Goal: Task Accomplishment & Management: Complete application form

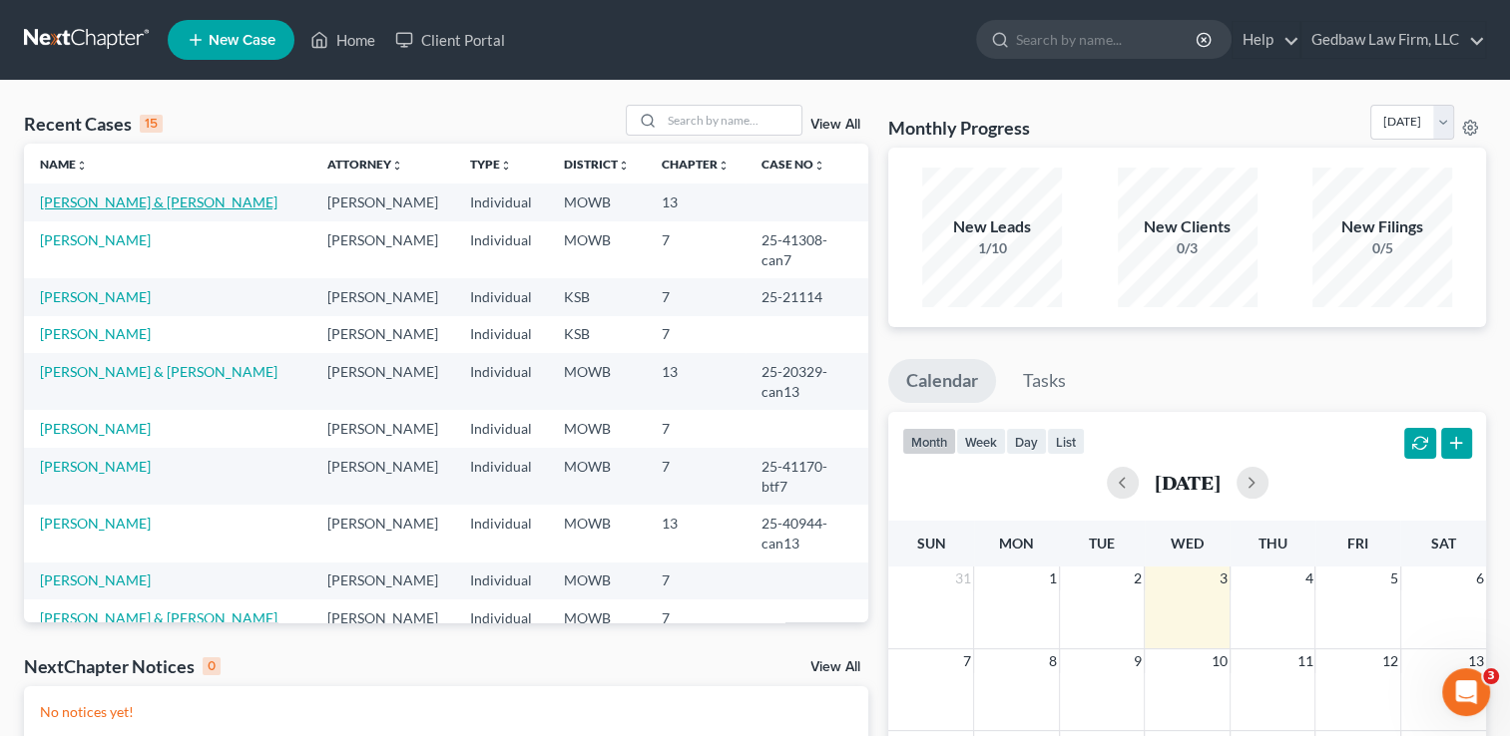
click at [157, 203] on link "[PERSON_NAME] & [PERSON_NAME]" at bounding box center [159, 202] width 238 height 17
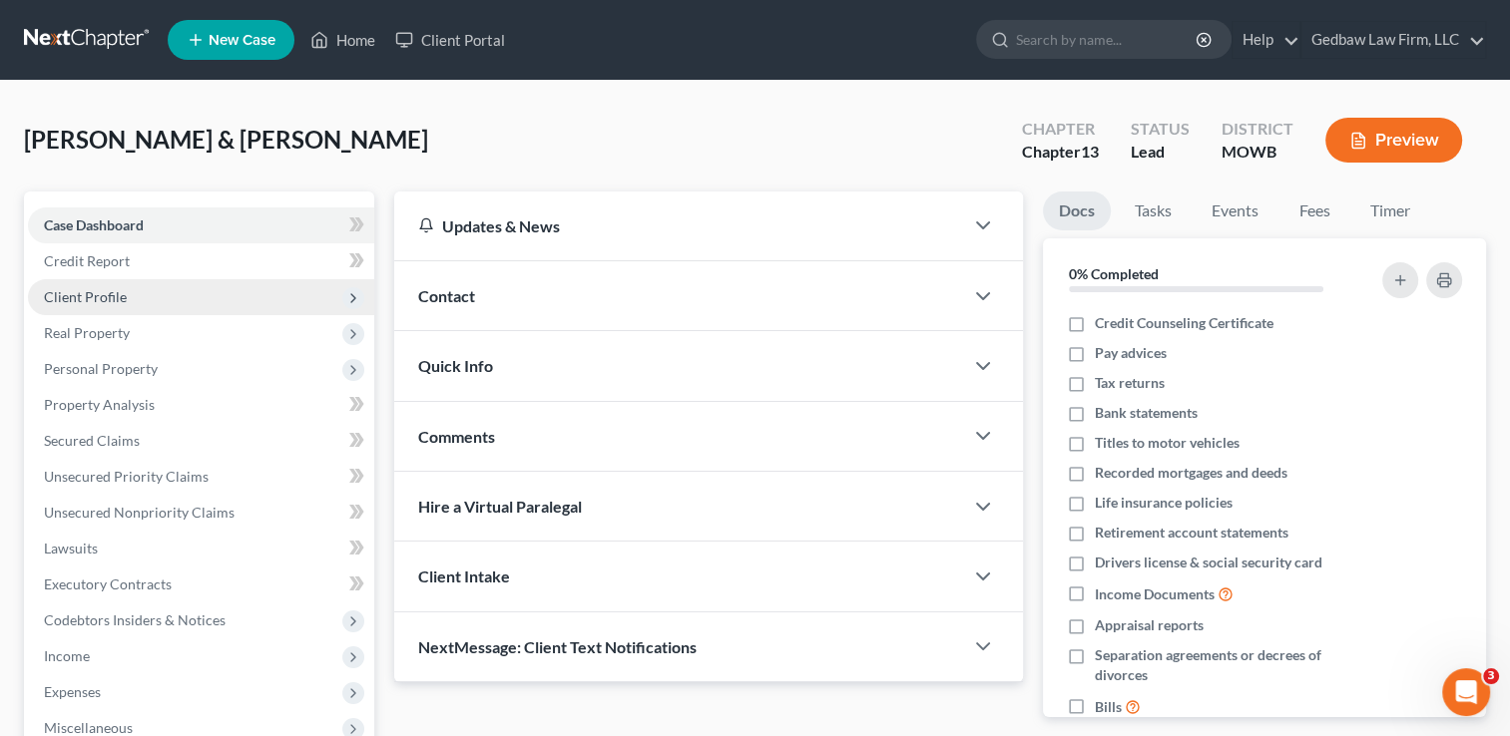
click at [134, 298] on span "Client Profile" at bounding box center [201, 297] width 346 height 36
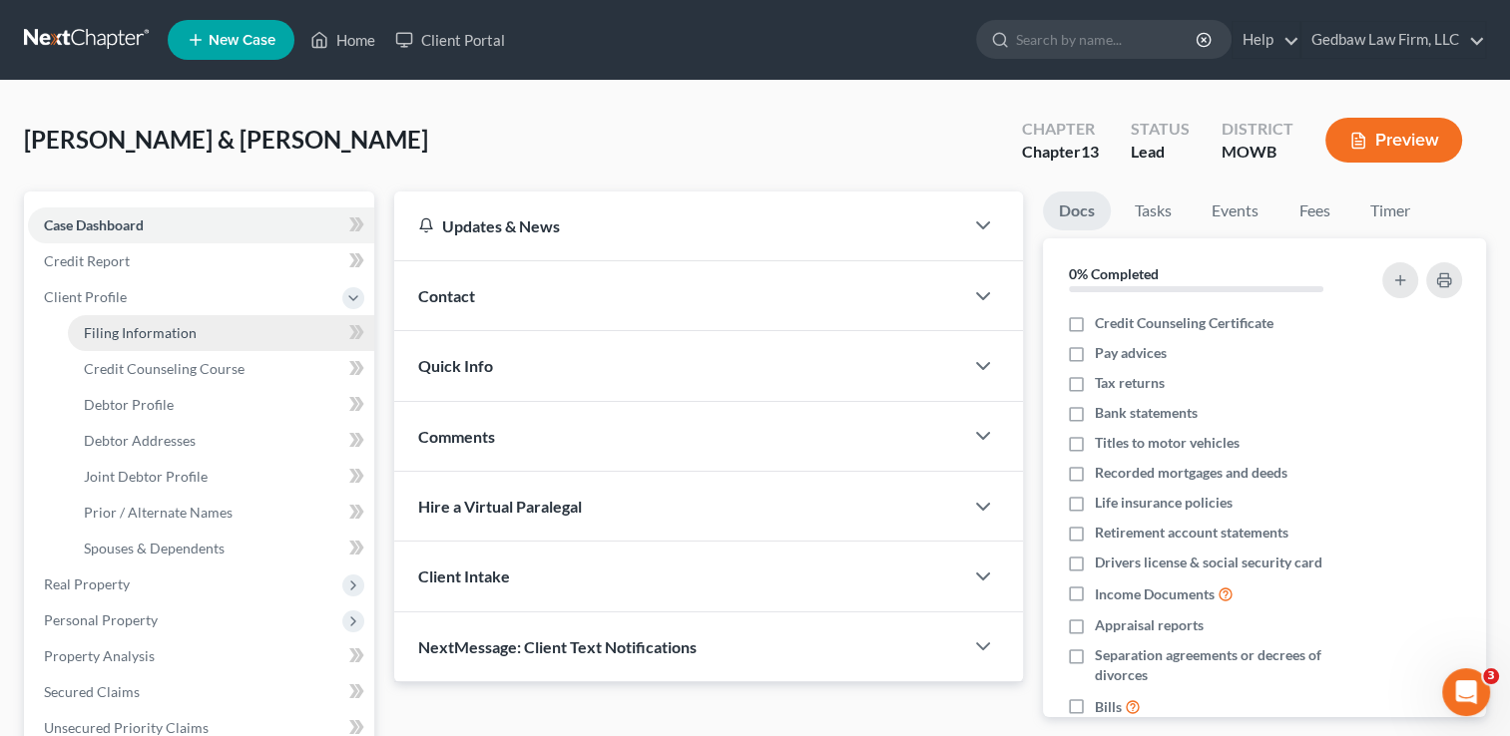
click at [148, 332] on span "Filing Information" at bounding box center [140, 332] width 113 height 17
select select "1"
select select "3"
select select "26"
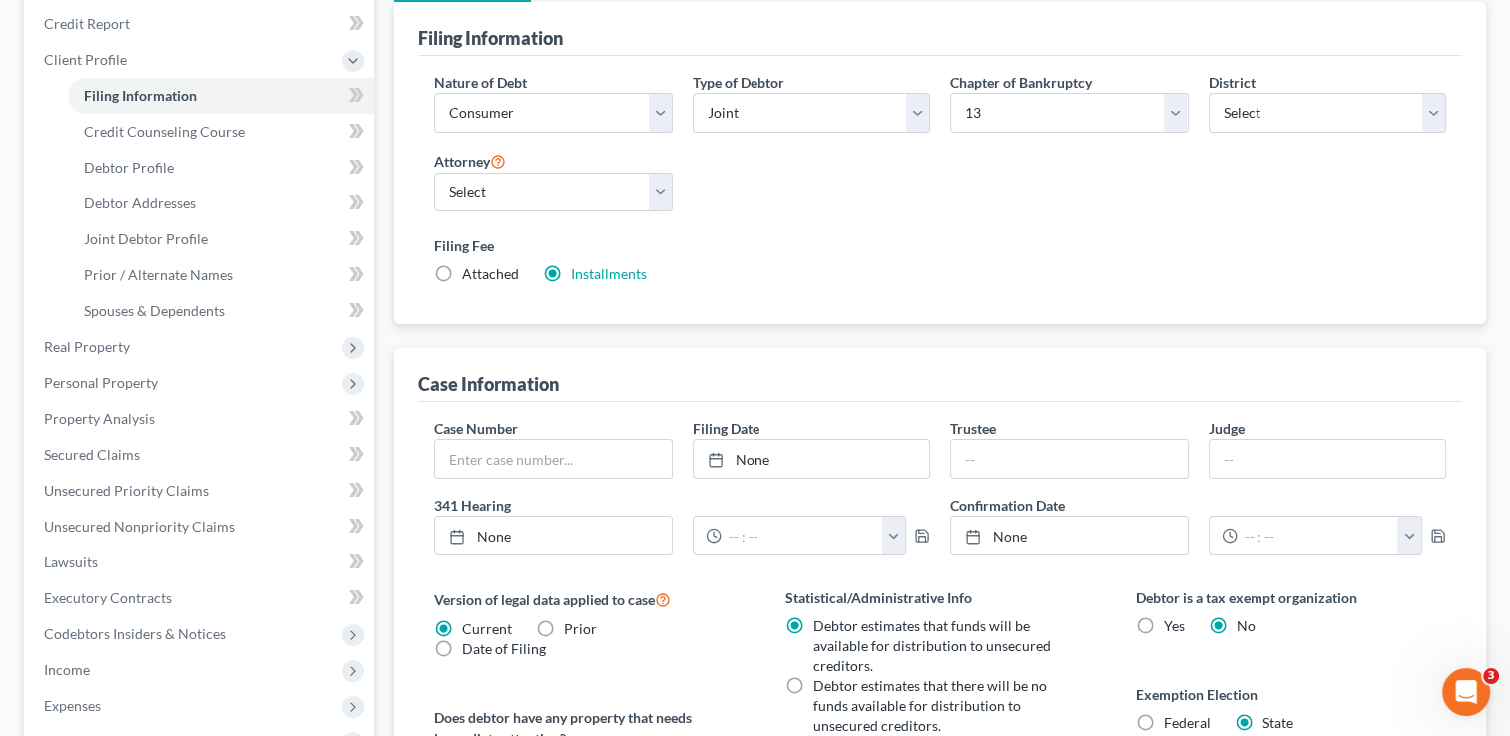
scroll to position [249, 0]
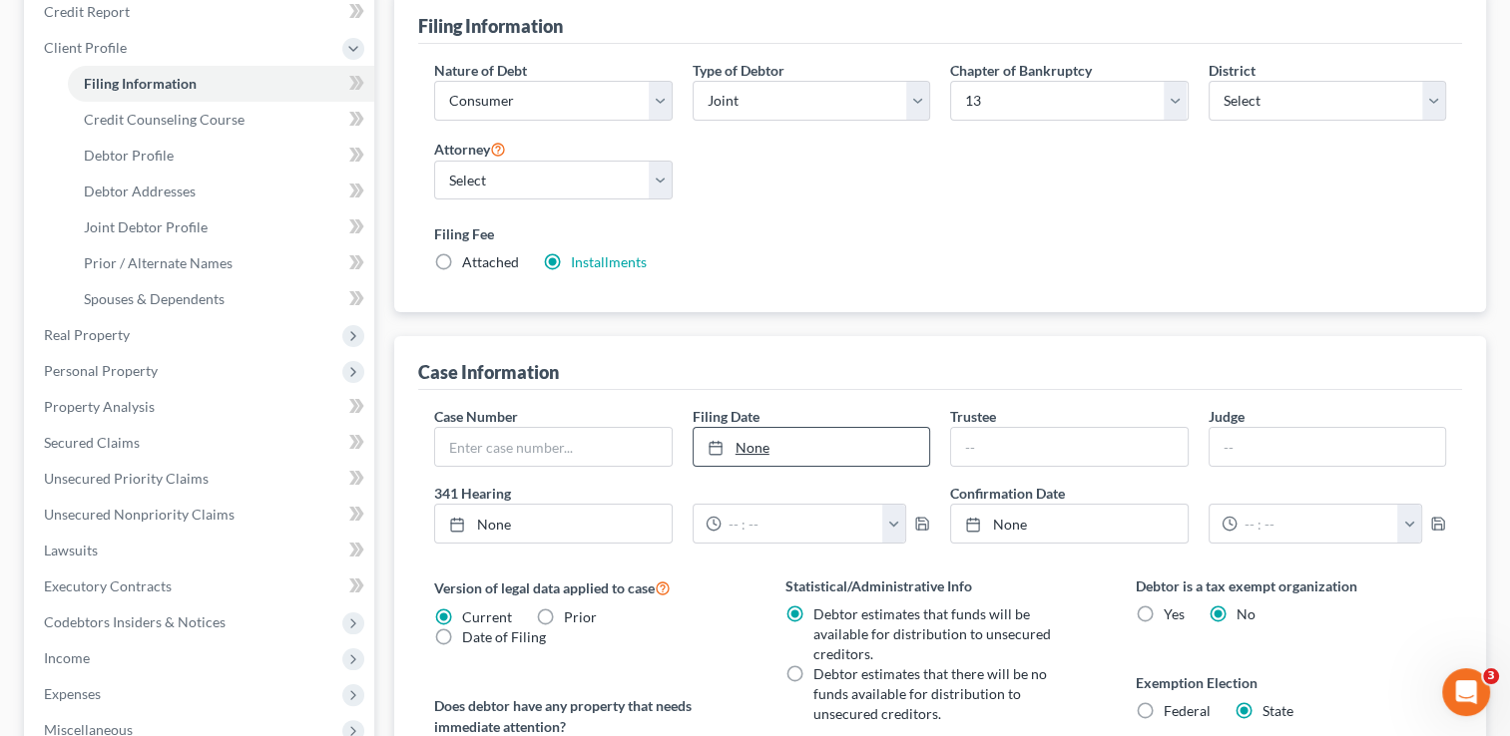
type input "[DATE]"
click at [746, 448] on link "[DATE]" at bounding box center [812, 447] width 236 height 38
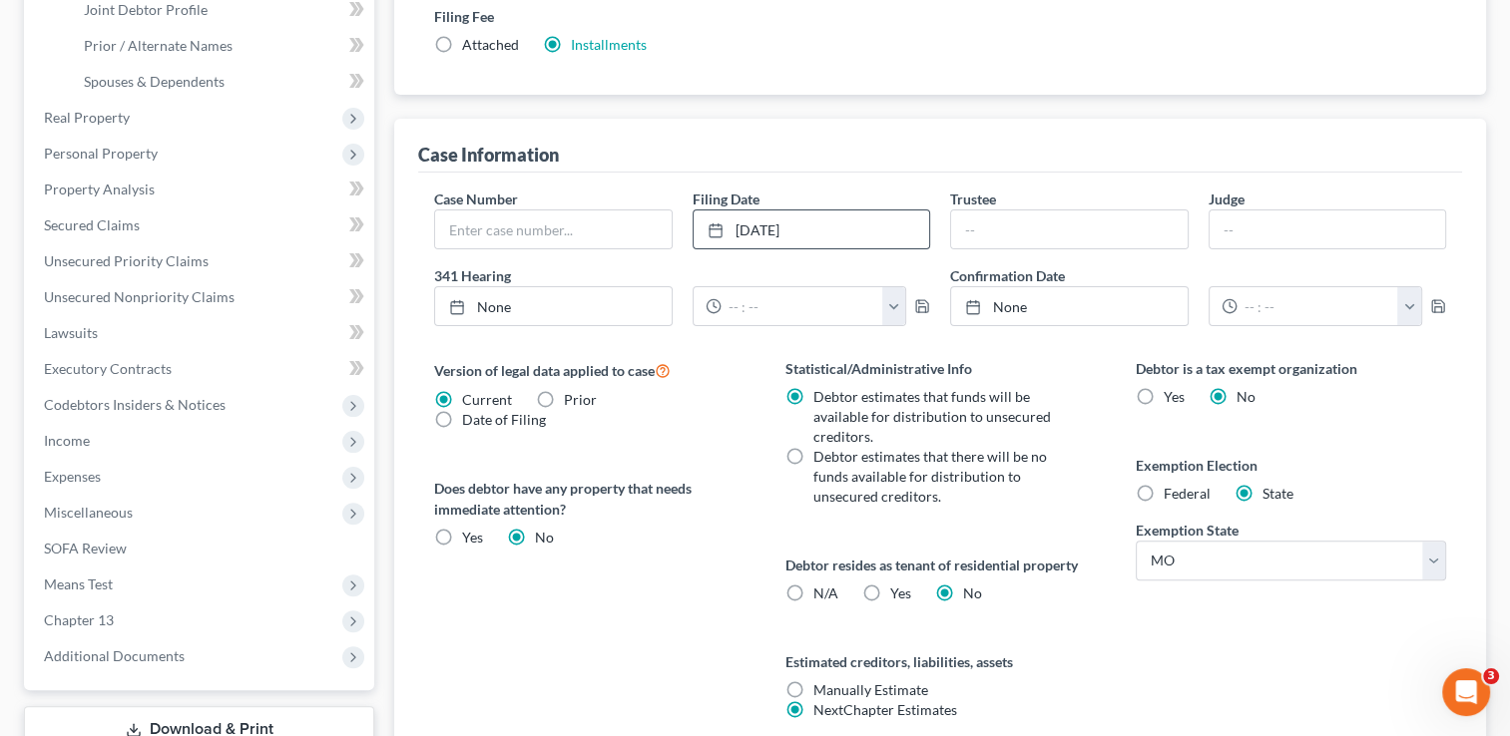
scroll to position [635, 0]
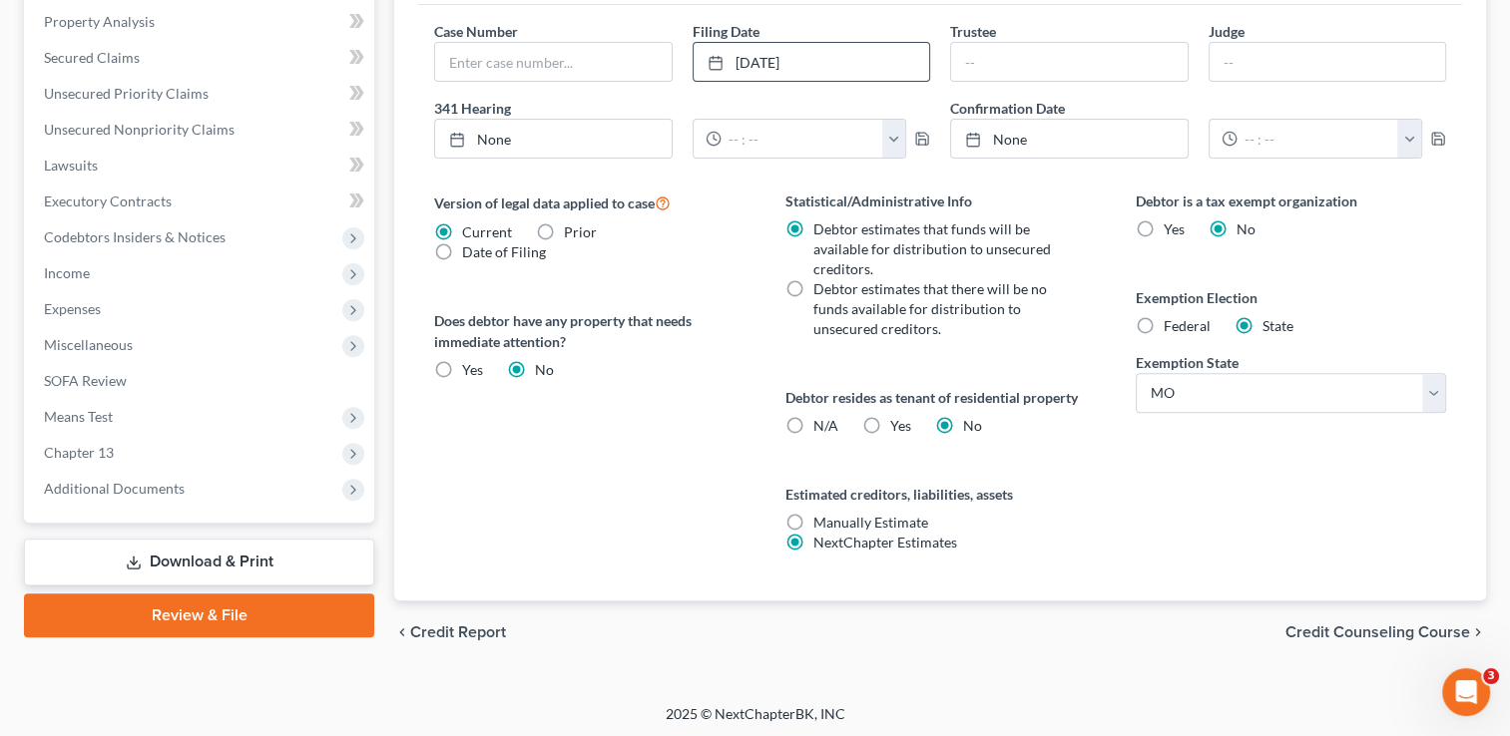
click at [267, 564] on link "Download & Print" at bounding box center [199, 562] width 350 height 47
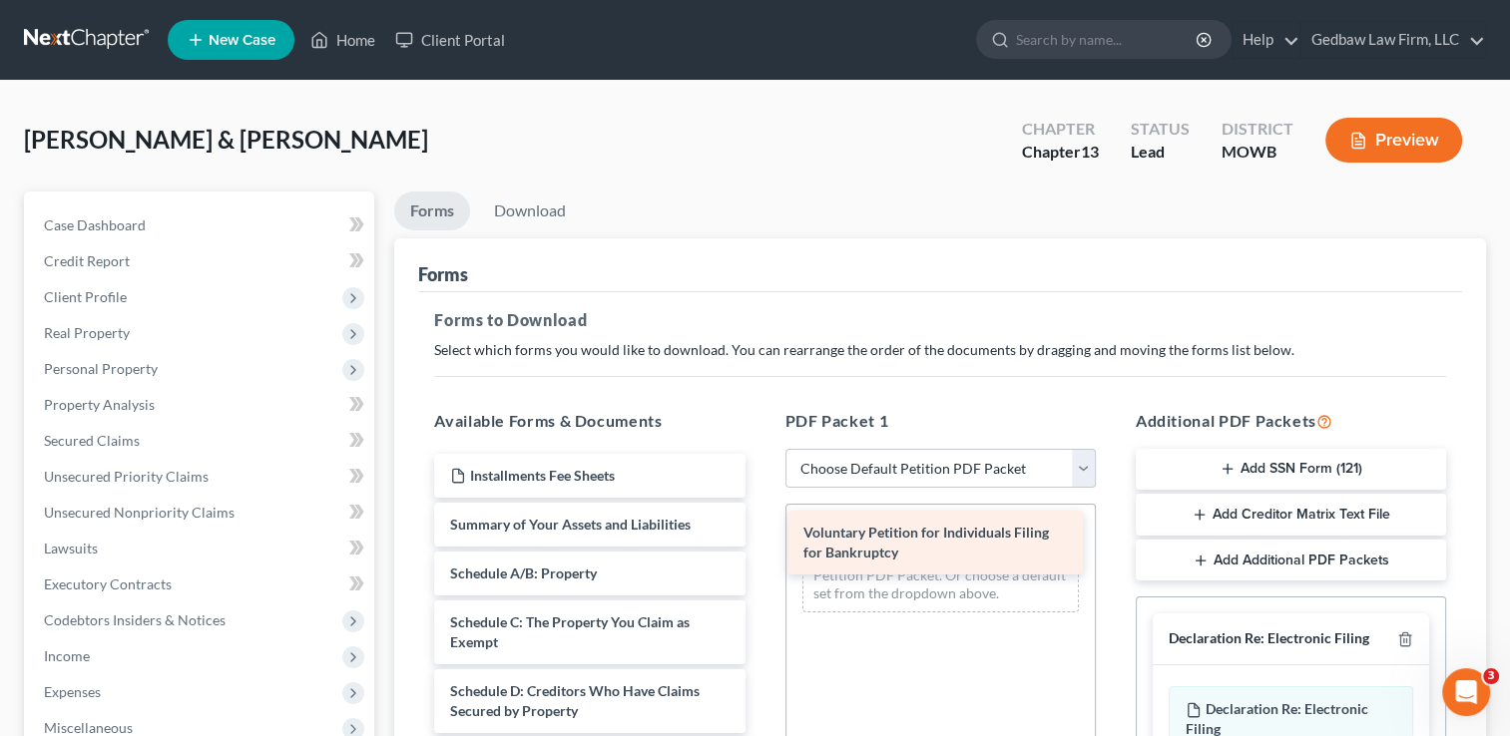
drag, startPoint x: 606, startPoint y: 528, endPoint x: 959, endPoint y: 538, distance: 353.4
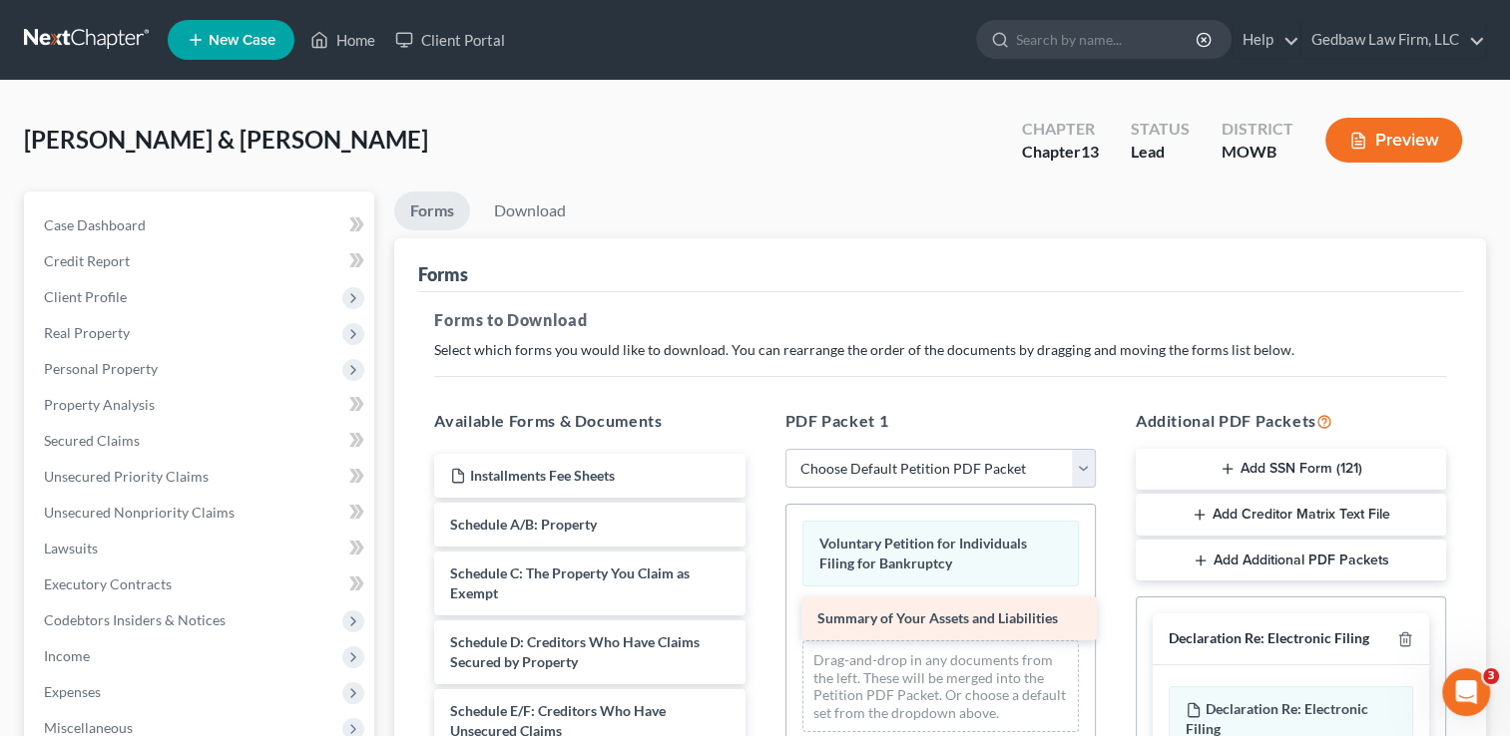
drag, startPoint x: 636, startPoint y: 524, endPoint x: 1003, endPoint y: 617, distance: 378.8
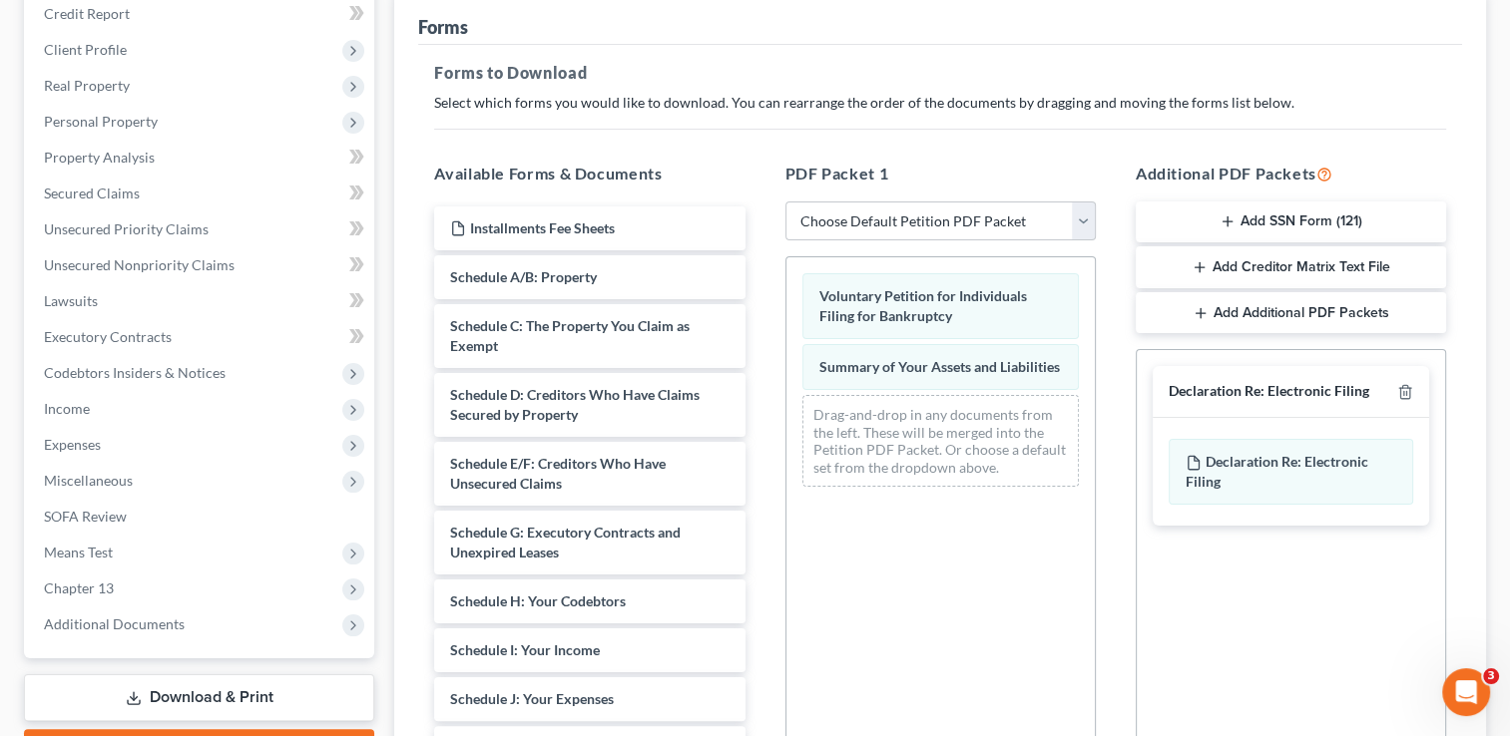
scroll to position [249, 0]
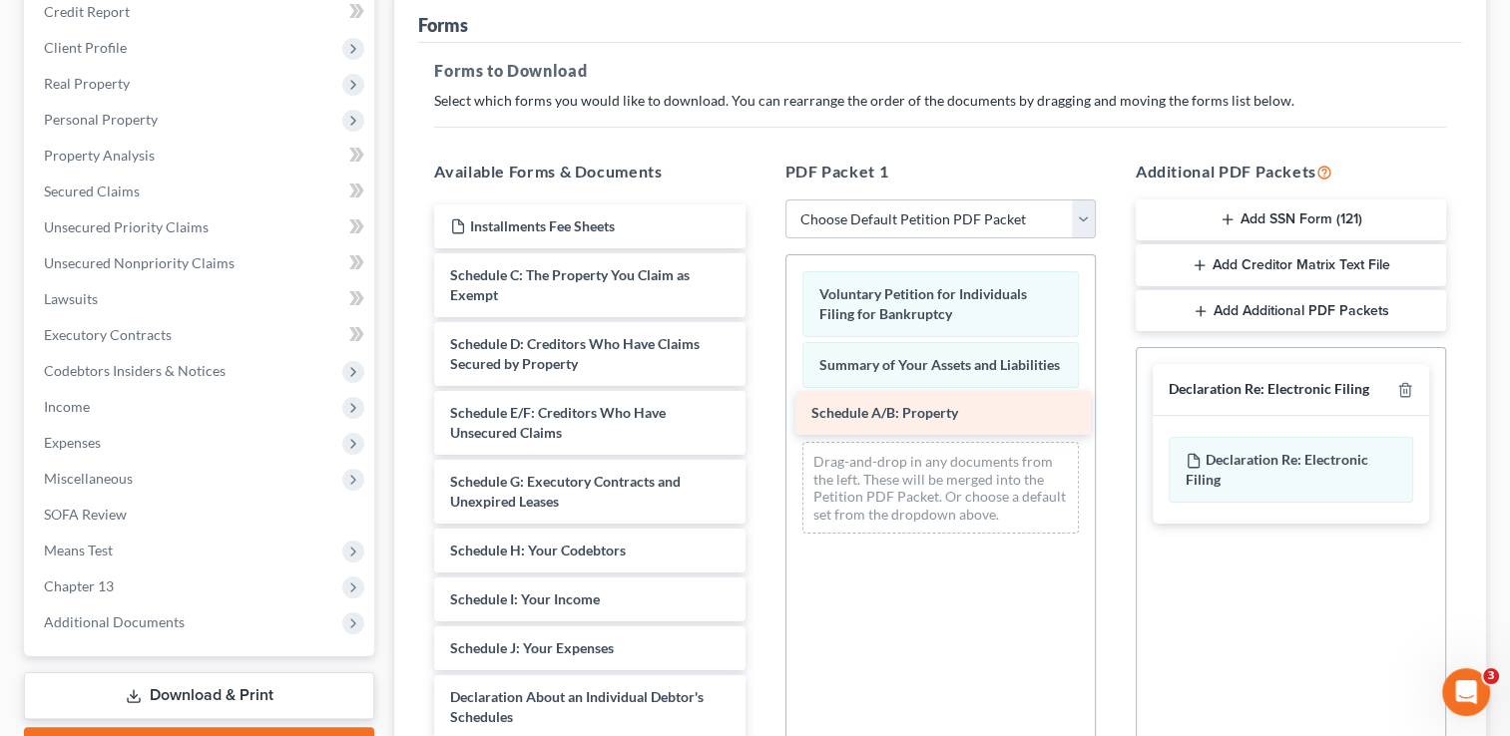
drag, startPoint x: 595, startPoint y: 269, endPoint x: 956, endPoint y: 409, distance: 387.3
click at [760, 409] on div "Schedule A/B: Property Installments Fee Sheets Schedule A/B: Property Schedule …" at bounding box center [589, 649] width 342 height 888
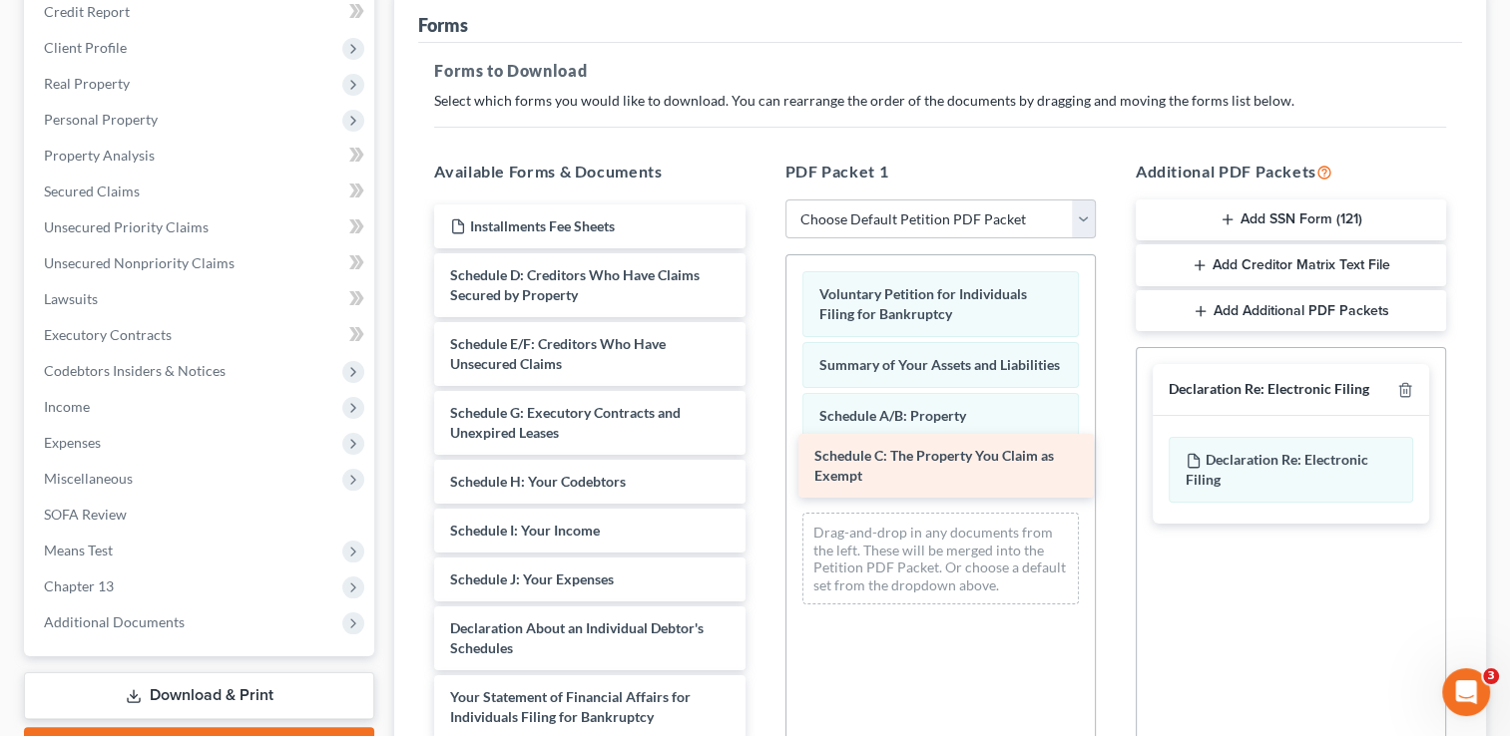
drag, startPoint x: 594, startPoint y: 289, endPoint x: 958, endPoint y: 472, distance: 407.5
click at [760, 472] on div "Schedule C: The Property You Claim as Exempt Installments Fee Sheets Schedule C…" at bounding box center [589, 614] width 342 height 819
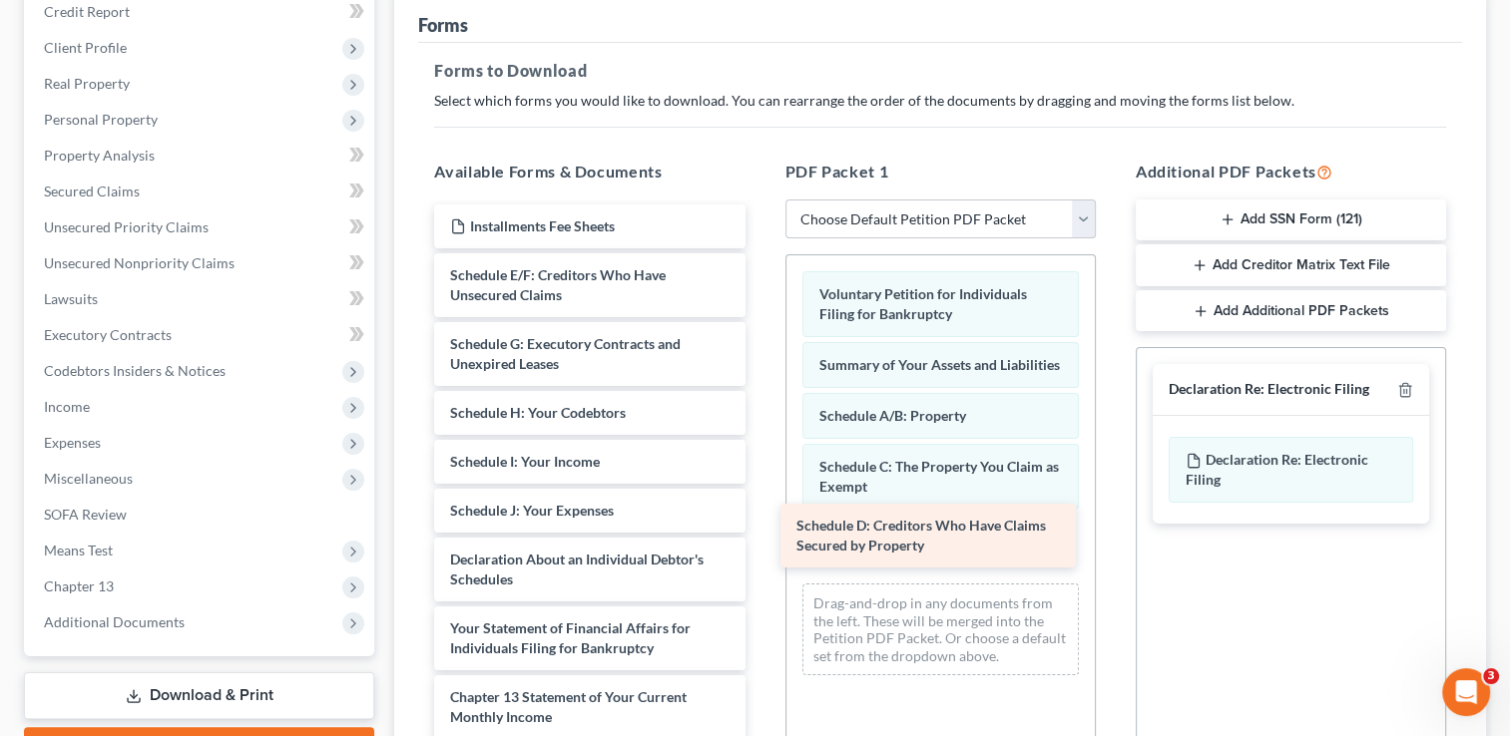
drag, startPoint x: 612, startPoint y: 292, endPoint x: 958, endPoint y: 545, distance: 428.6
click at [760, 545] on div "Schedule D: Creditors Who Have Claims Secured by Property Installments Fee Shee…" at bounding box center [589, 580] width 342 height 750
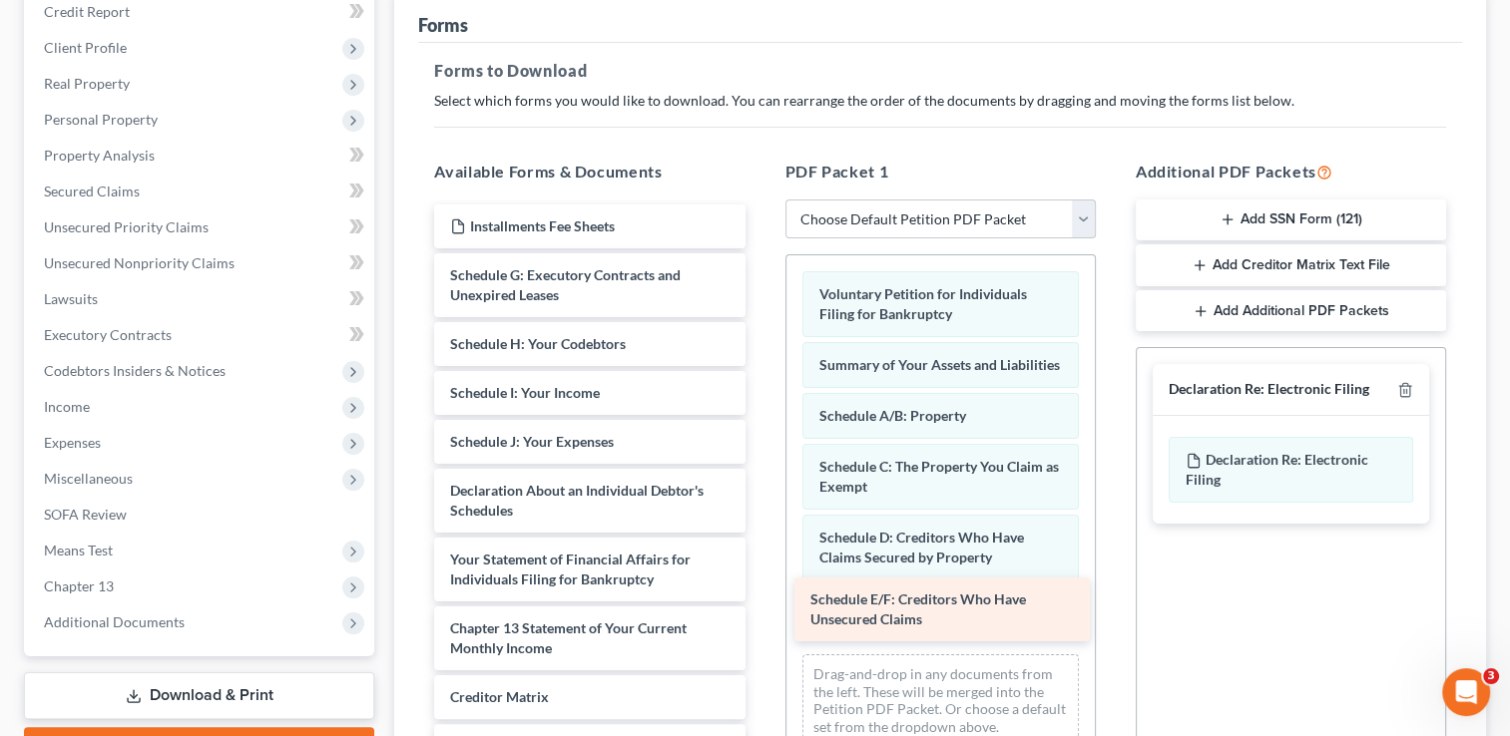
drag, startPoint x: 575, startPoint y: 289, endPoint x: 935, endPoint y: 616, distance: 486.1
click at [760, 616] on div "Schedule E/F: Creditors Who Have Unsecured Claims Installments Fee Sheets Sched…" at bounding box center [589, 546] width 342 height 682
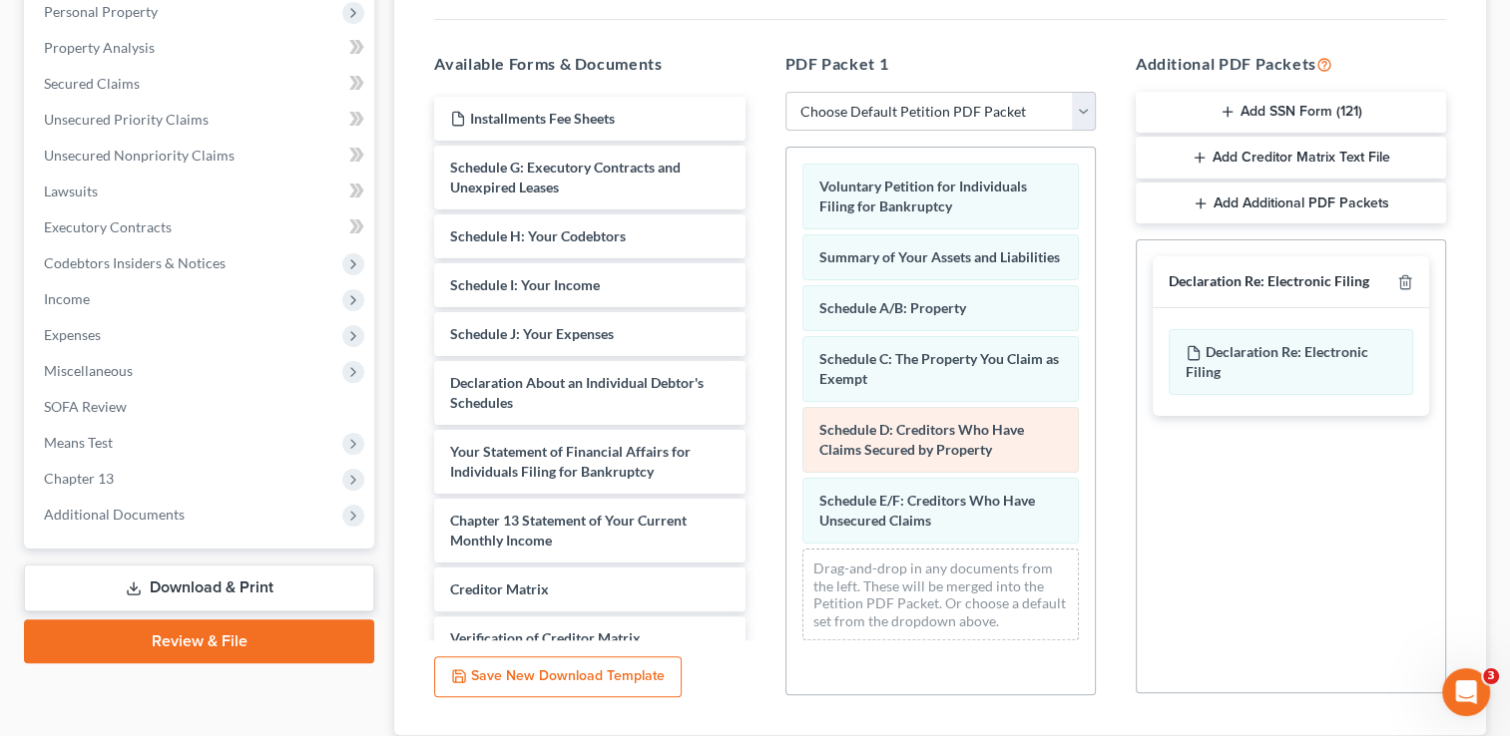
scroll to position [374, 0]
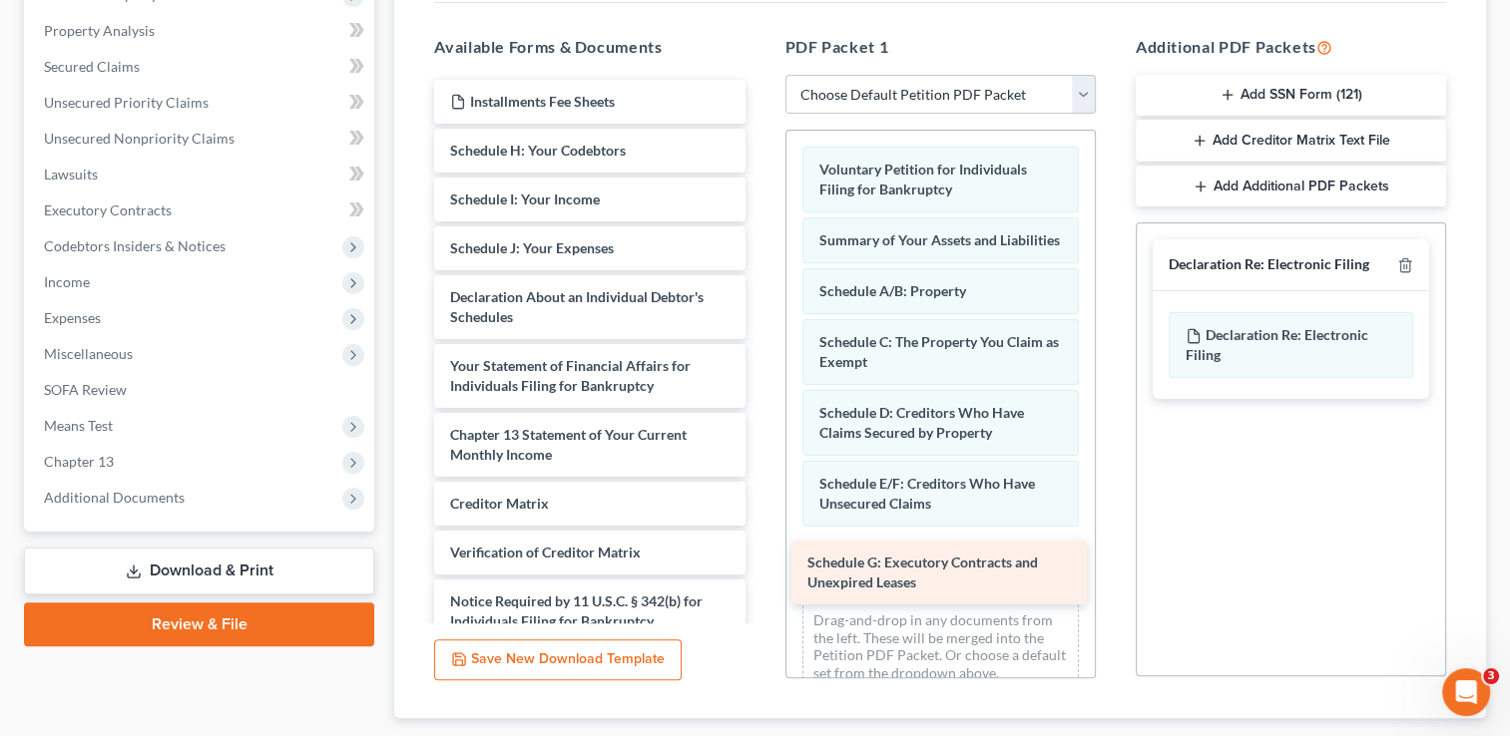
drag, startPoint x: 595, startPoint y: 164, endPoint x: 954, endPoint y: 577, distance: 547.5
click at [760, 577] on div "Schedule G: Executory Contracts and Unexpired Leases Installments Fee Sheets Sc…" at bounding box center [589, 386] width 342 height 613
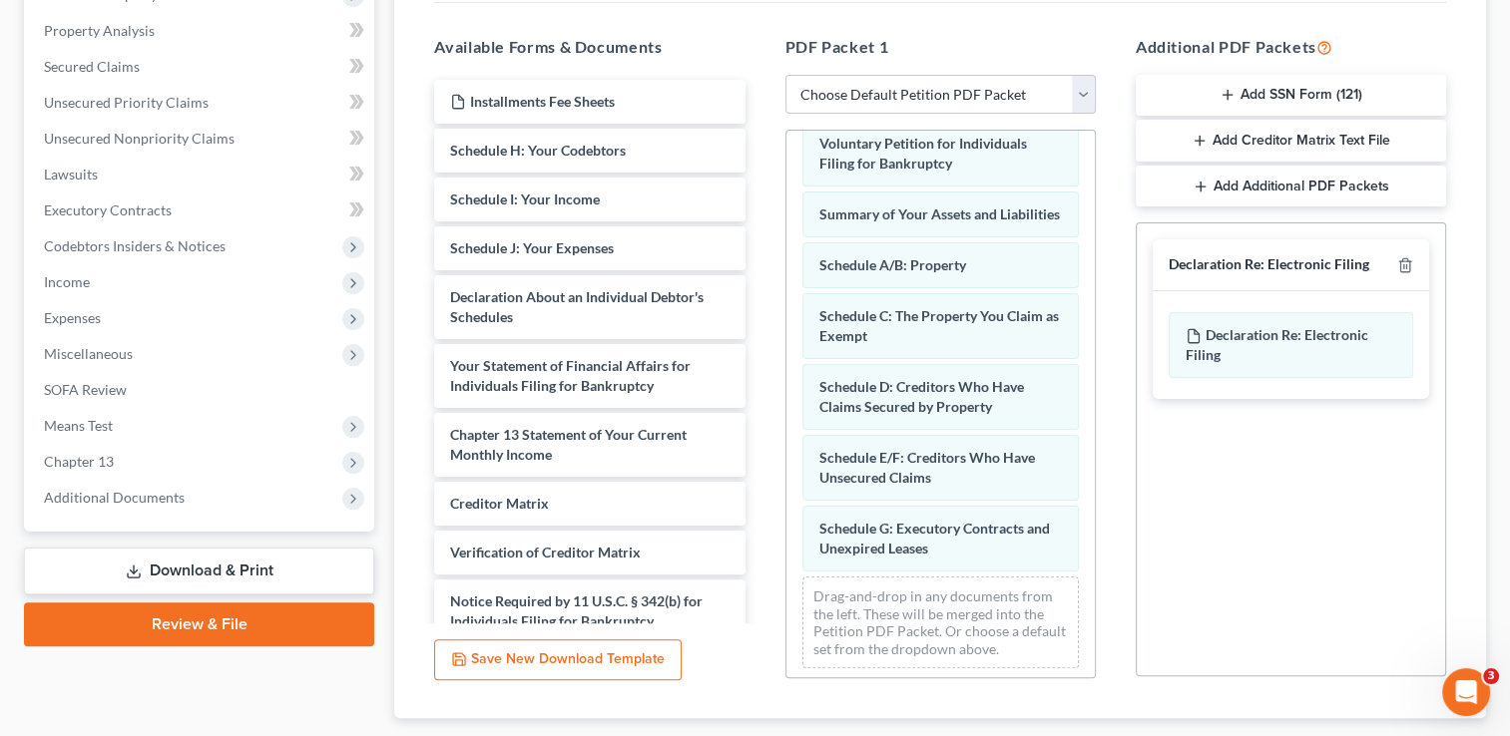
scroll to position [48, 0]
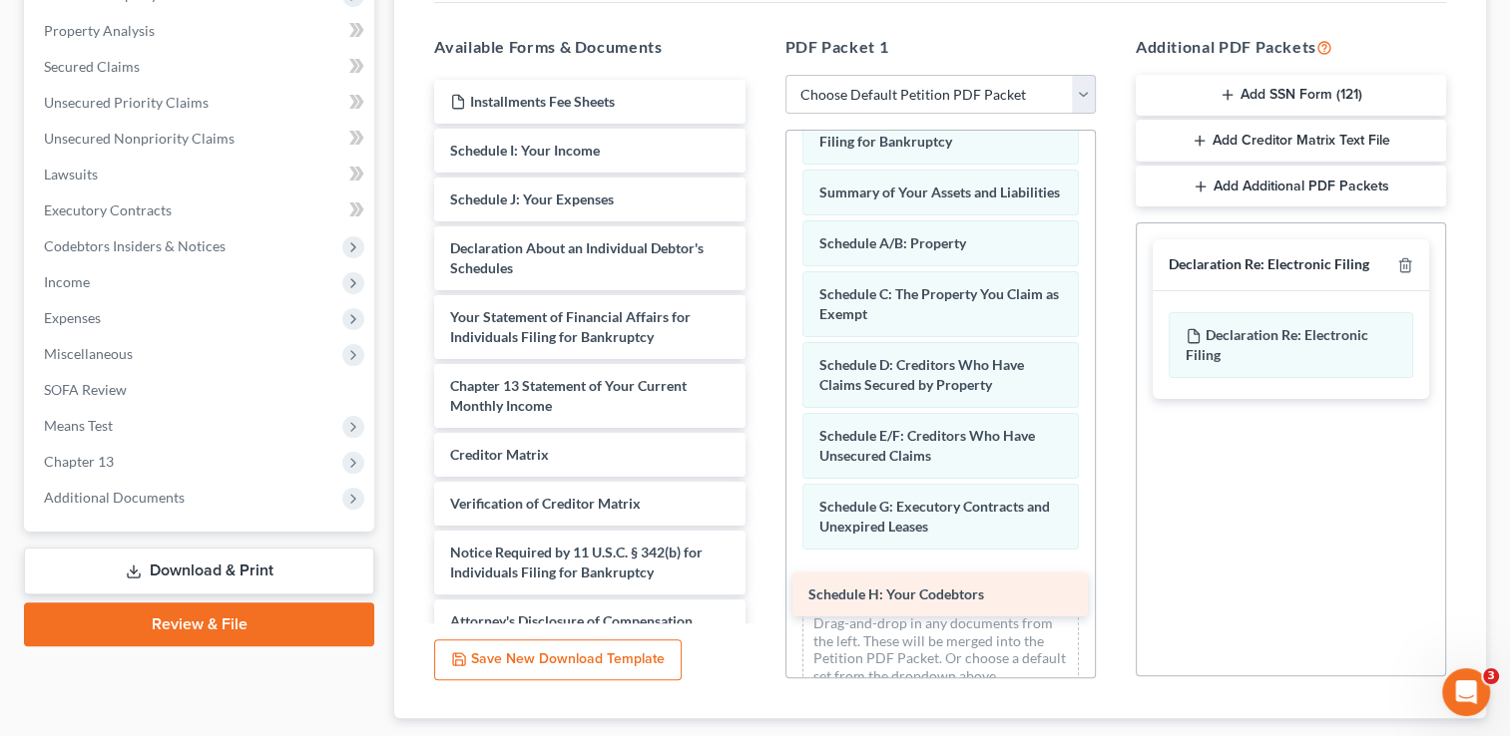
drag, startPoint x: 560, startPoint y: 152, endPoint x: 918, endPoint y: 596, distance: 570.6
click at [760, 596] on div "Schedule H: Your Codebtors Installments Fee Sheets Schedule H: Your Codebtors S…" at bounding box center [589, 362] width 342 height 564
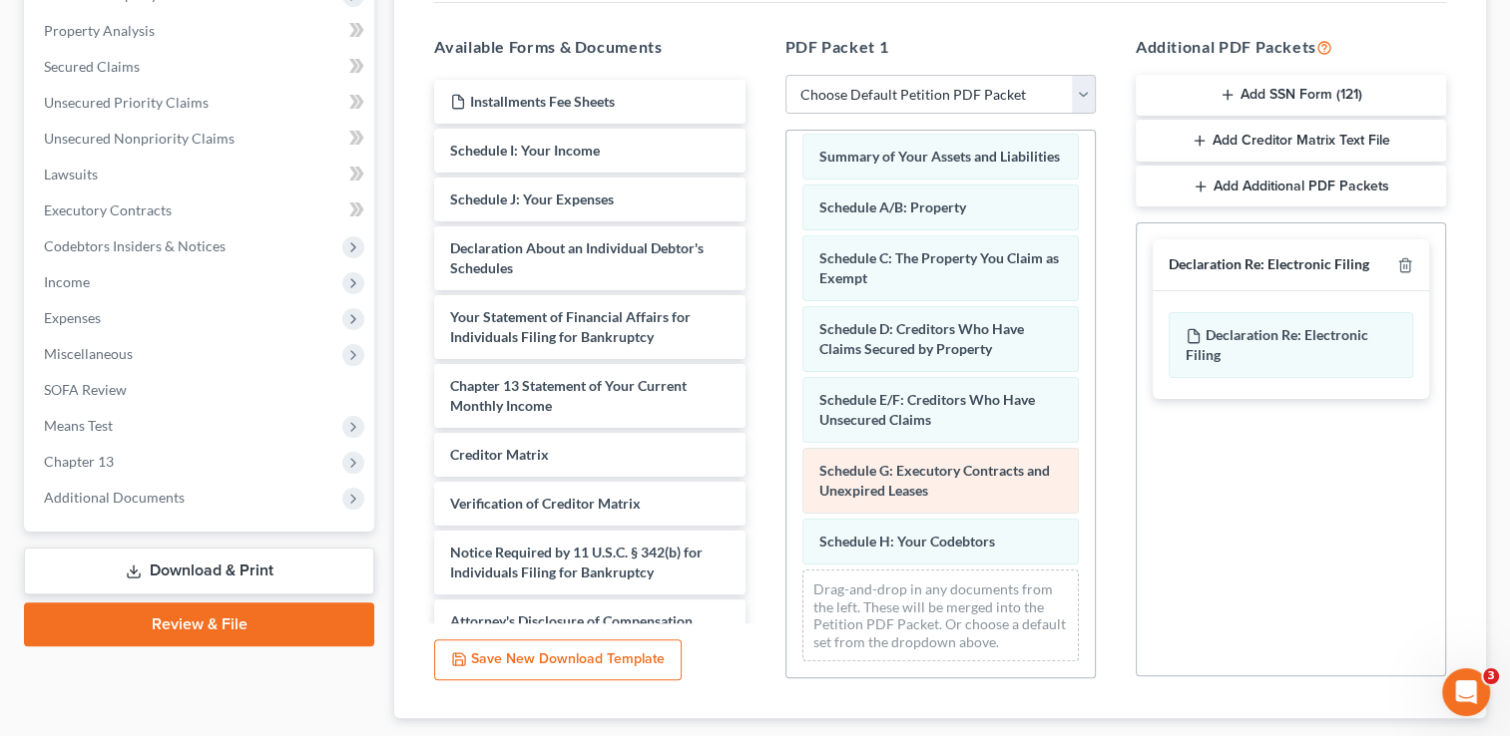
scroll to position [100, 0]
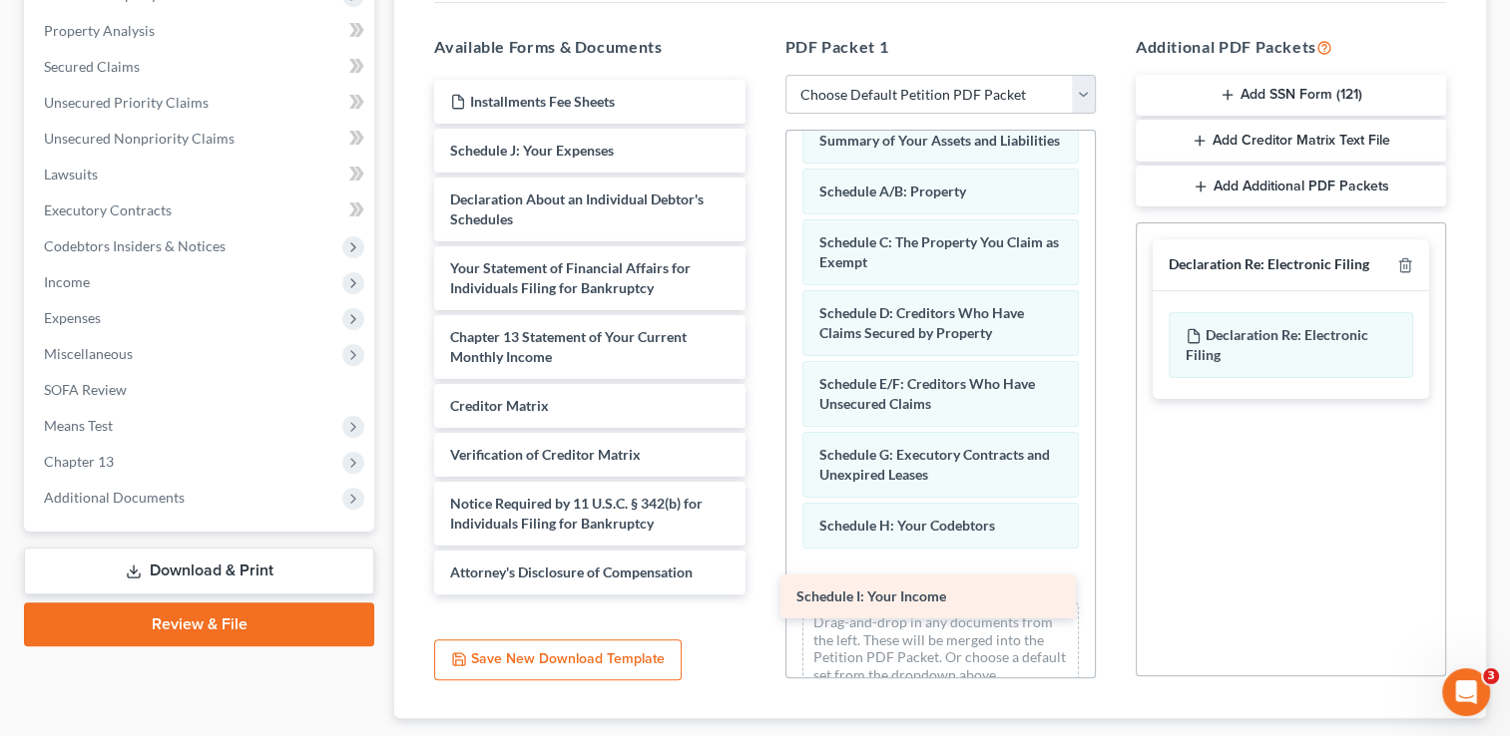
drag, startPoint x: 602, startPoint y: 155, endPoint x: 948, endPoint y: 603, distance: 566.3
click at [760, 595] on div "Schedule I: Your Income Installments Fee Sheets Schedule I: Your Income Schedul…" at bounding box center [589, 337] width 342 height 515
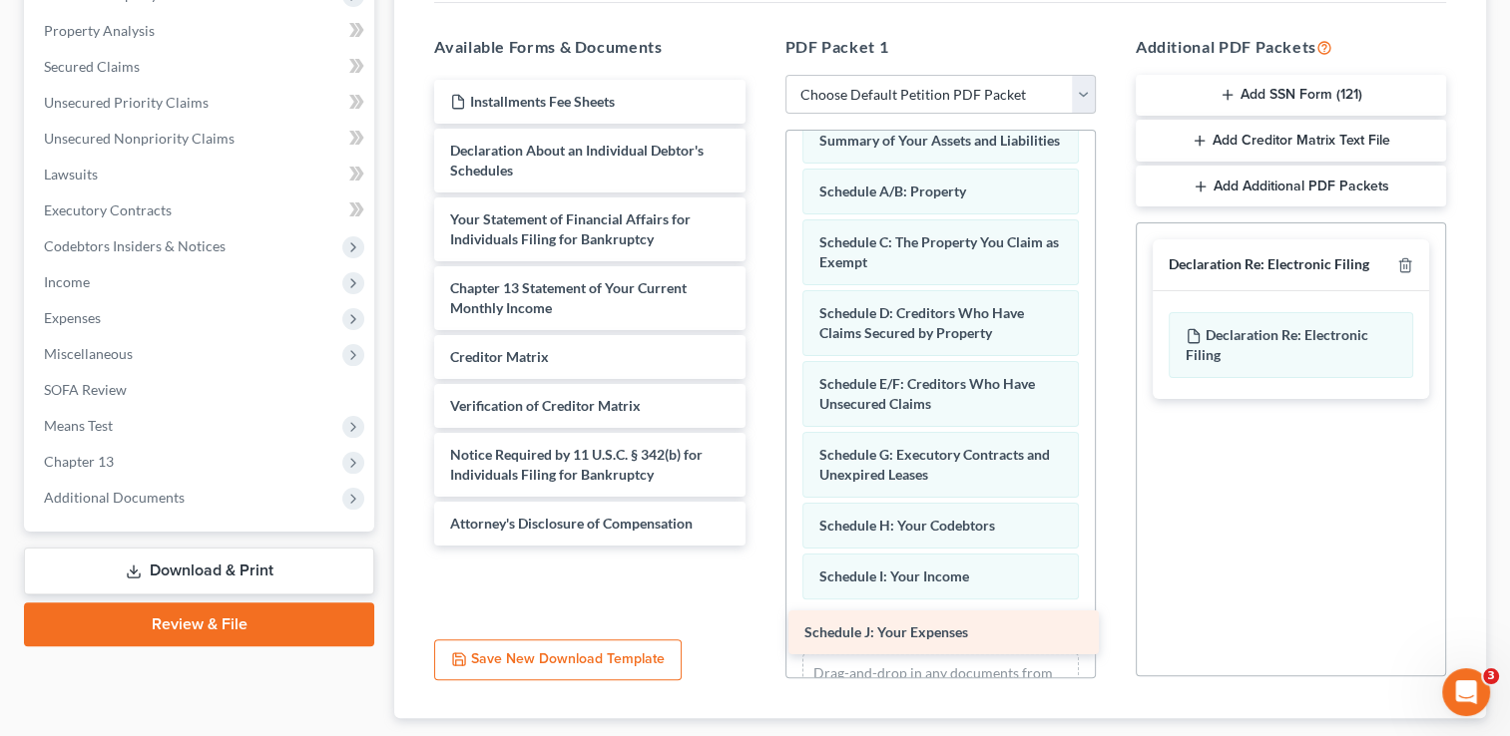
drag, startPoint x: 595, startPoint y: 150, endPoint x: 949, endPoint y: 634, distance: 599.8
click at [760, 546] on div "Schedule J: Your Expenses Installments Fee Sheets Schedule J: Your Expenses Dec…" at bounding box center [589, 313] width 342 height 466
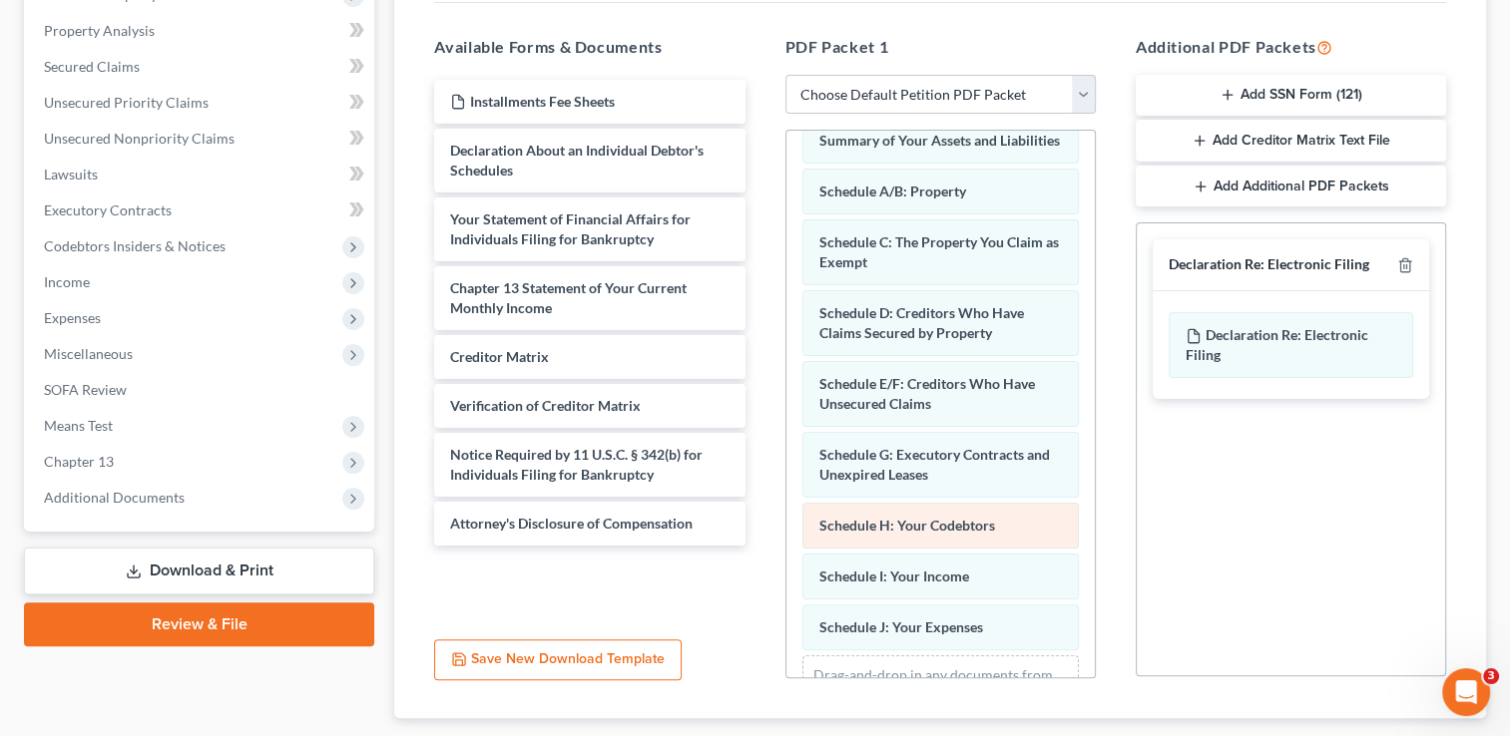
scroll to position [200, 0]
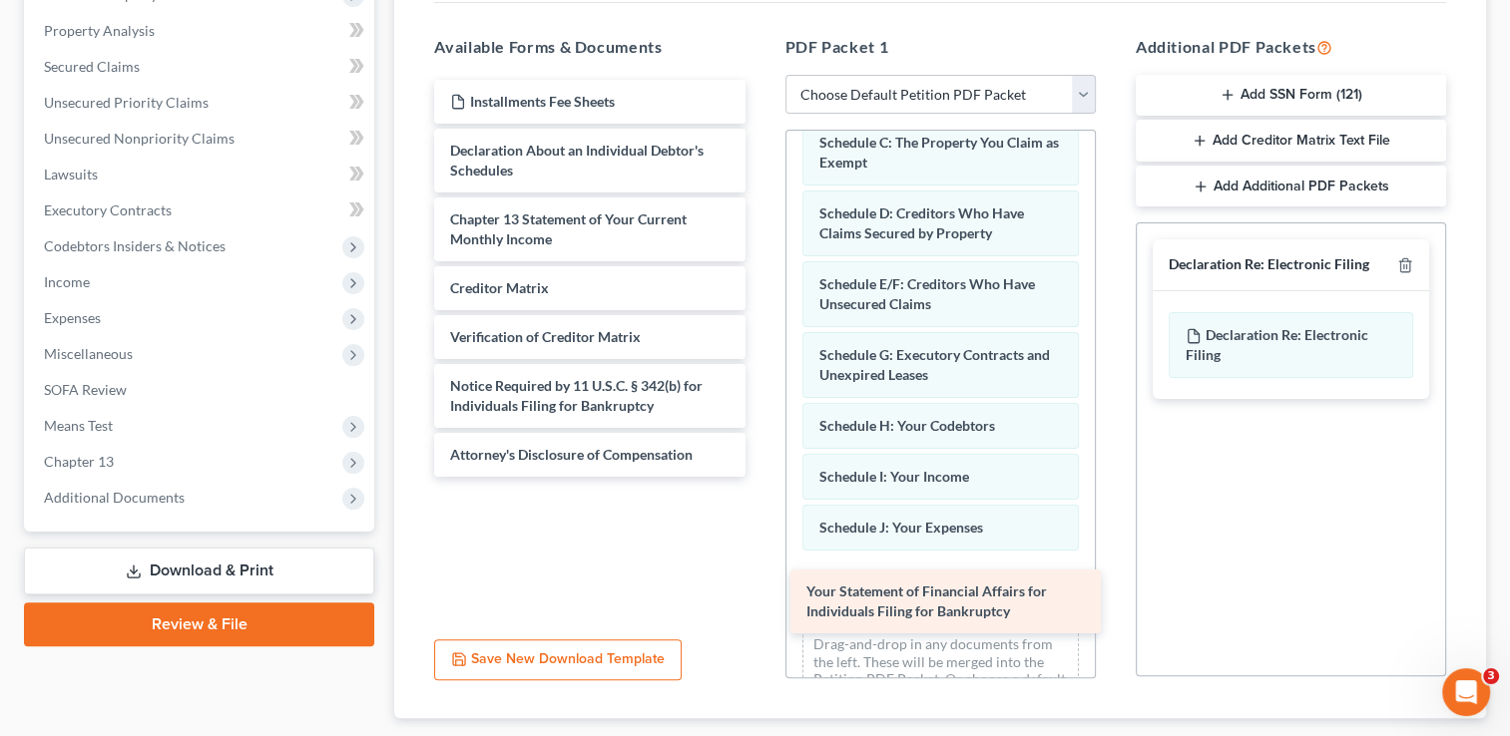
drag, startPoint x: 592, startPoint y: 231, endPoint x: 948, endPoint y: 605, distance: 516.7
click at [760, 477] on div "Your Statement of Financial Affairs for Individuals Filing for Bankruptcy Insta…" at bounding box center [589, 278] width 342 height 397
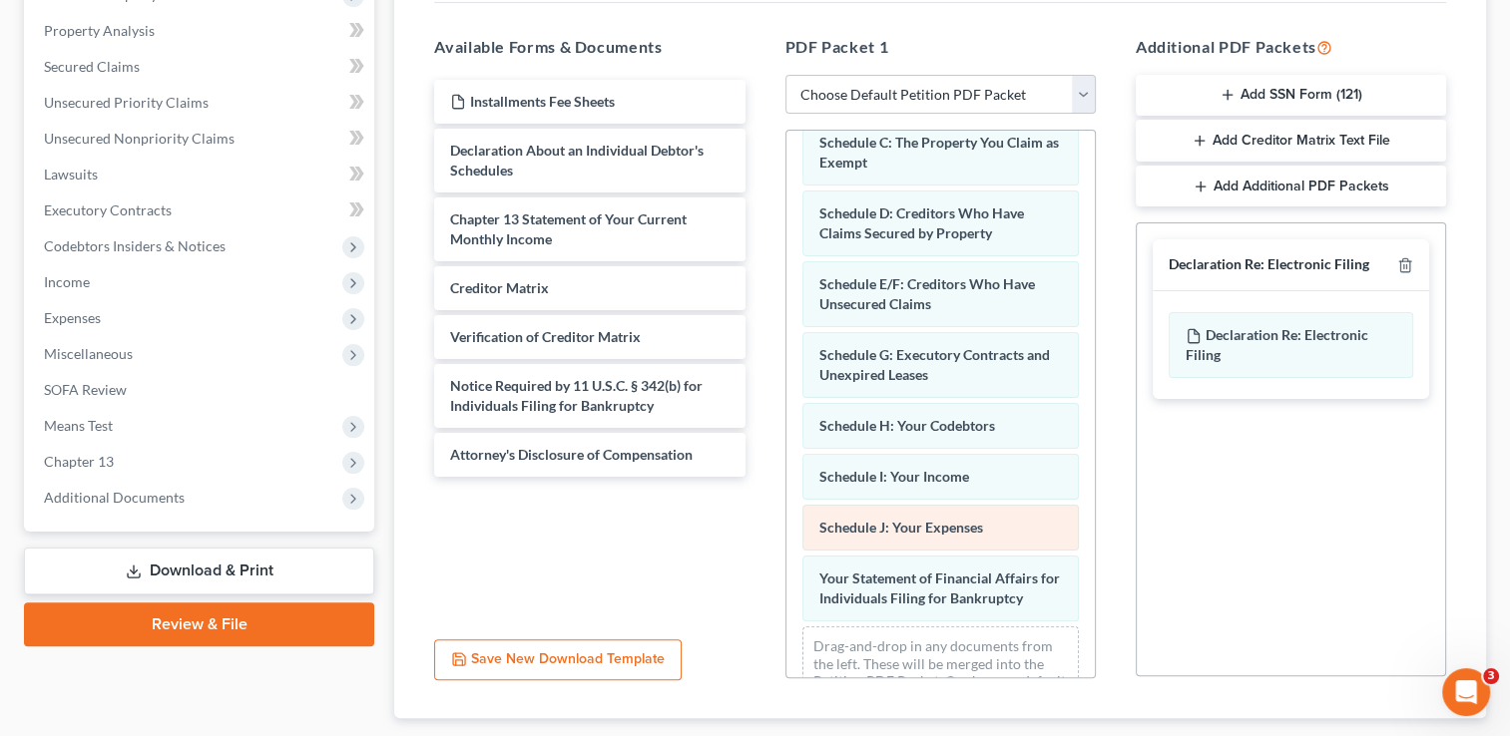
scroll to position [270, 0]
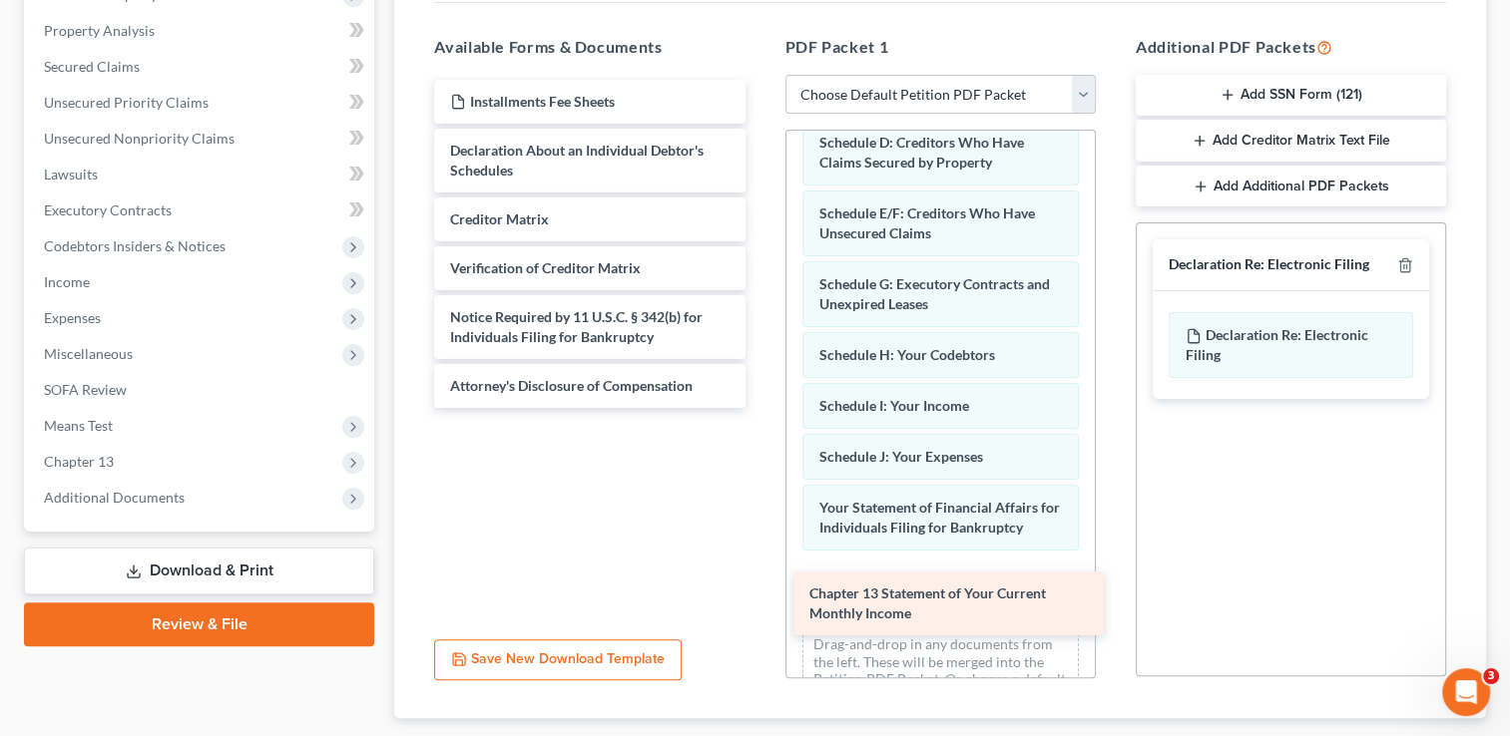
drag, startPoint x: 614, startPoint y: 232, endPoint x: 973, endPoint y: 608, distance: 520.2
click at [760, 408] on div "Chapter 13 Statement of Your Current Monthly Income Installments Fee Sheets Dec…" at bounding box center [589, 244] width 342 height 328
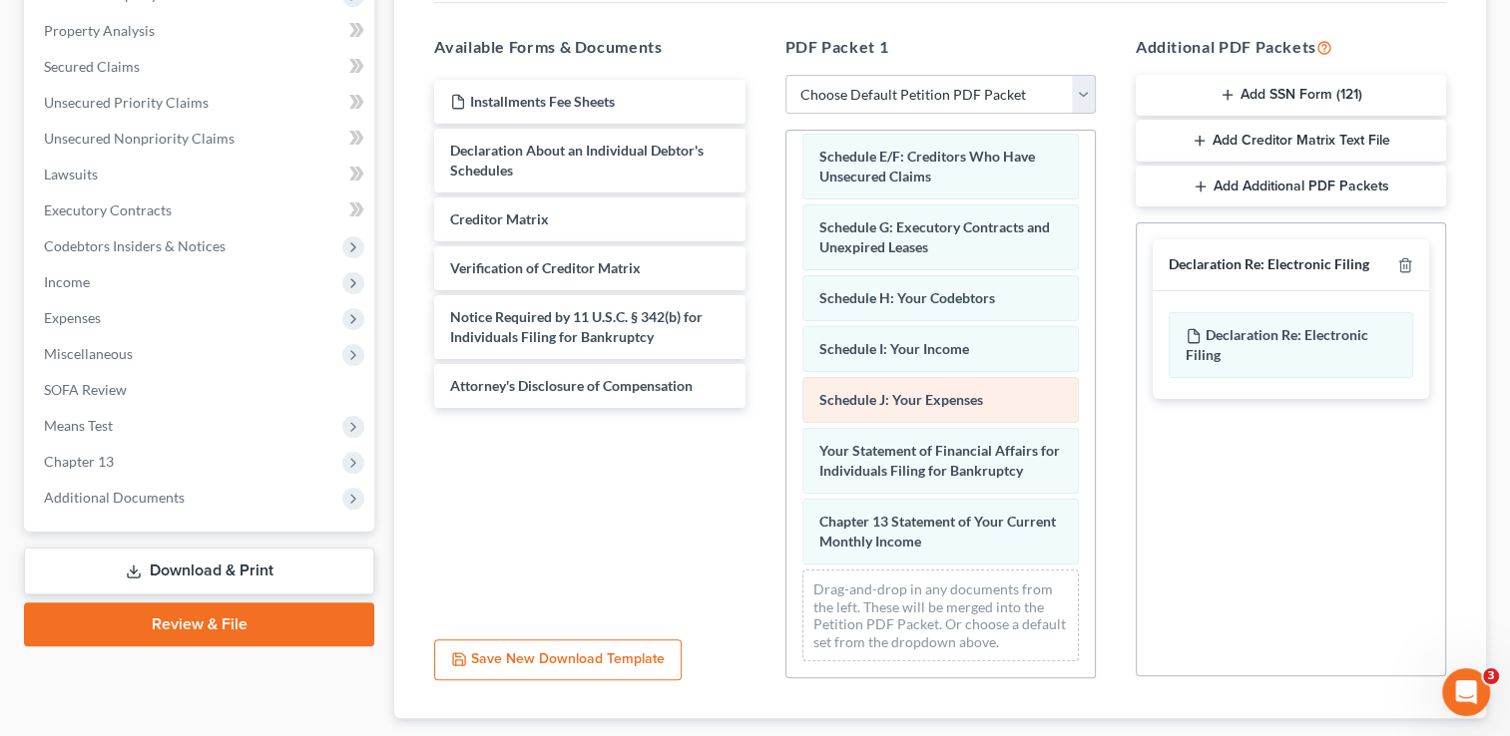
scroll to position [341, 0]
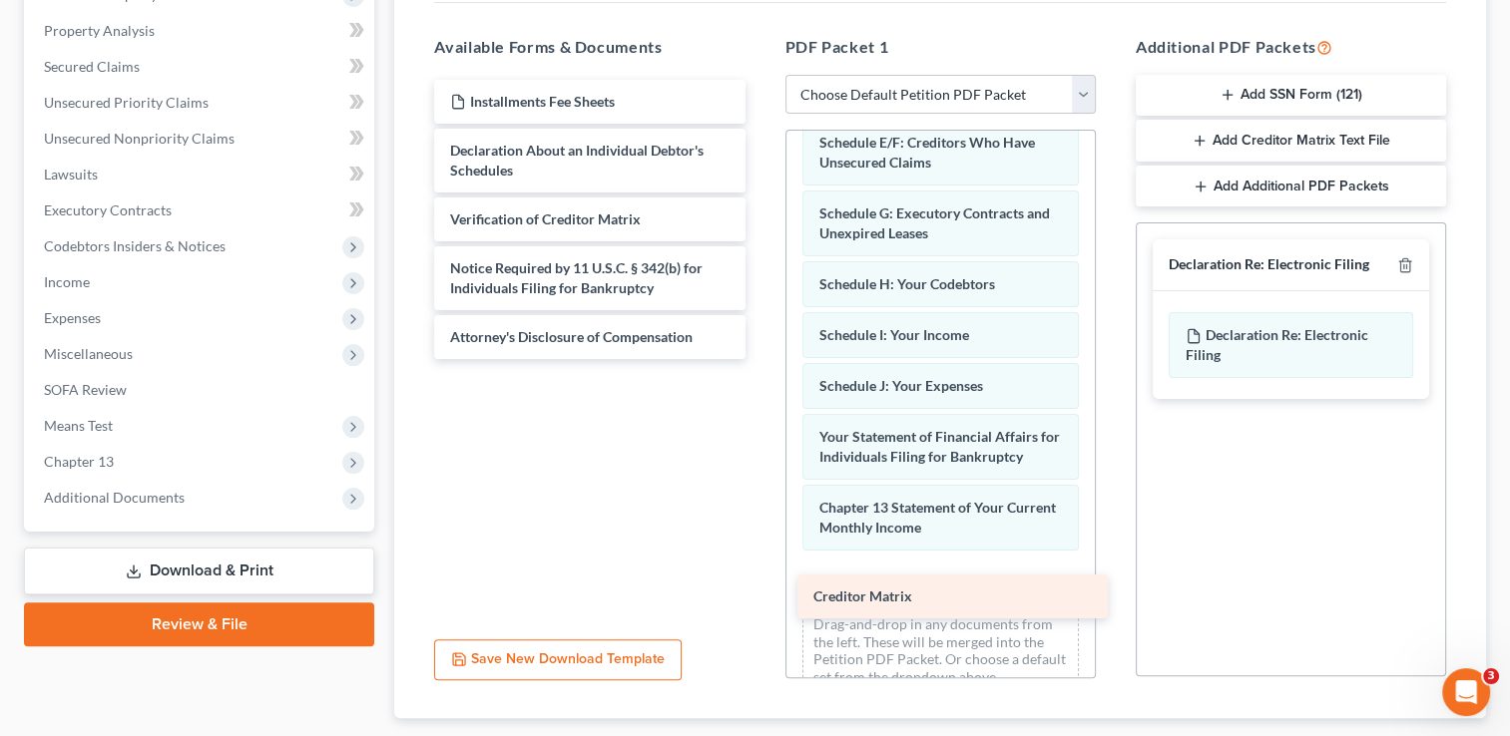
drag, startPoint x: 555, startPoint y: 218, endPoint x: 918, endPoint y: 595, distance: 523.7
click at [760, 359] on div "Creditor Matrix Installments Fee Sheets Declaration About an Individual Debtor'…" at bounding box center [589, 219] width 342 height 279
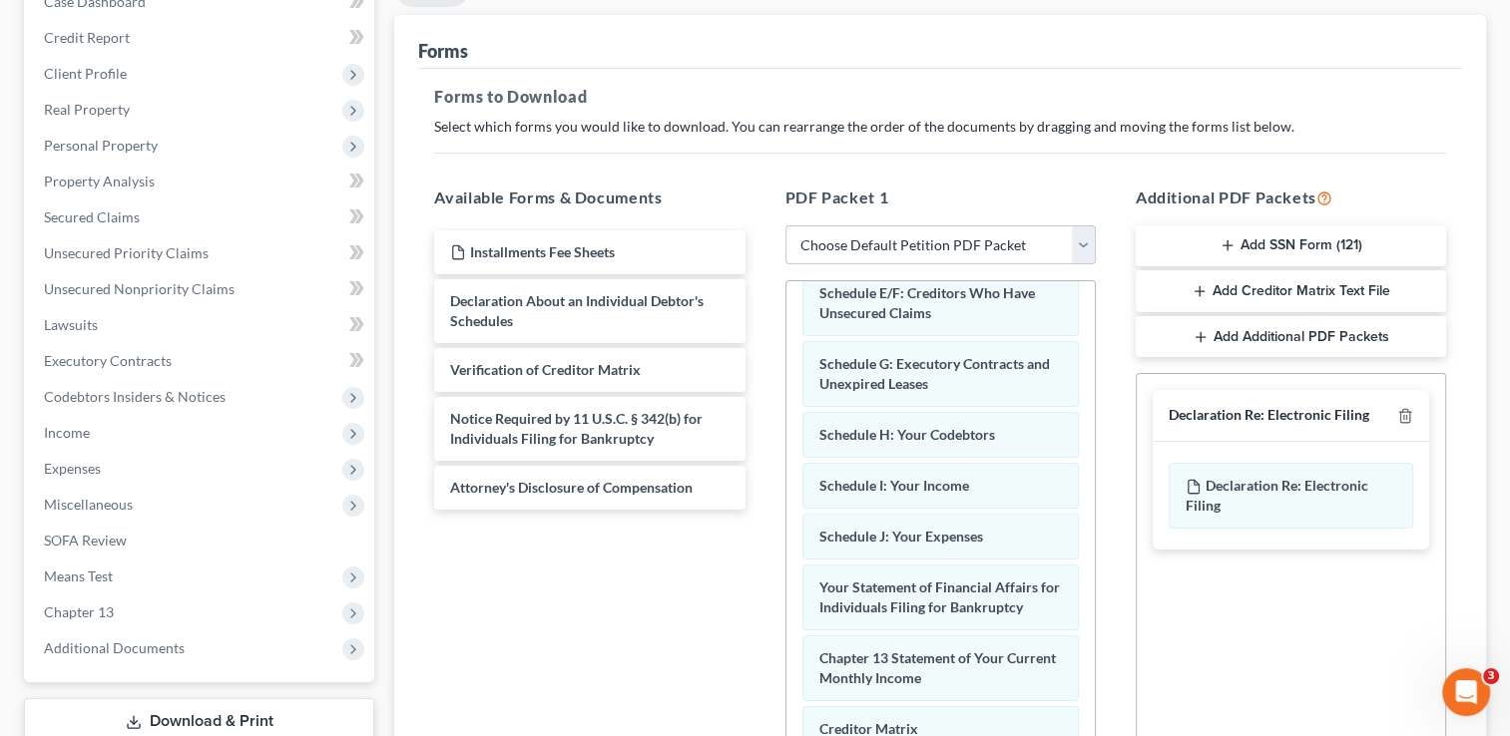
scroll to position [170, 0]
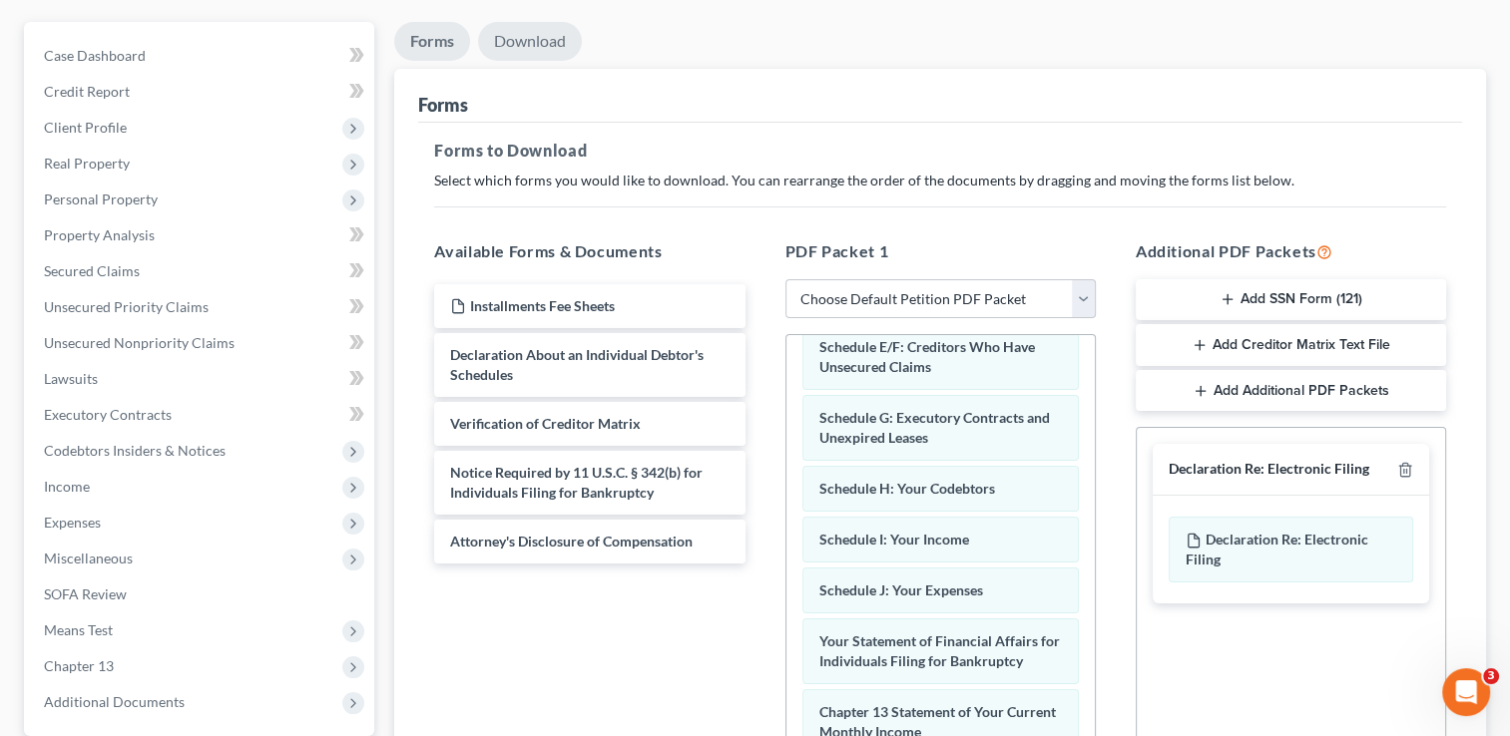
click at [564, 50] on link "Download" at bounding box center [530, 41] width 104 height 39
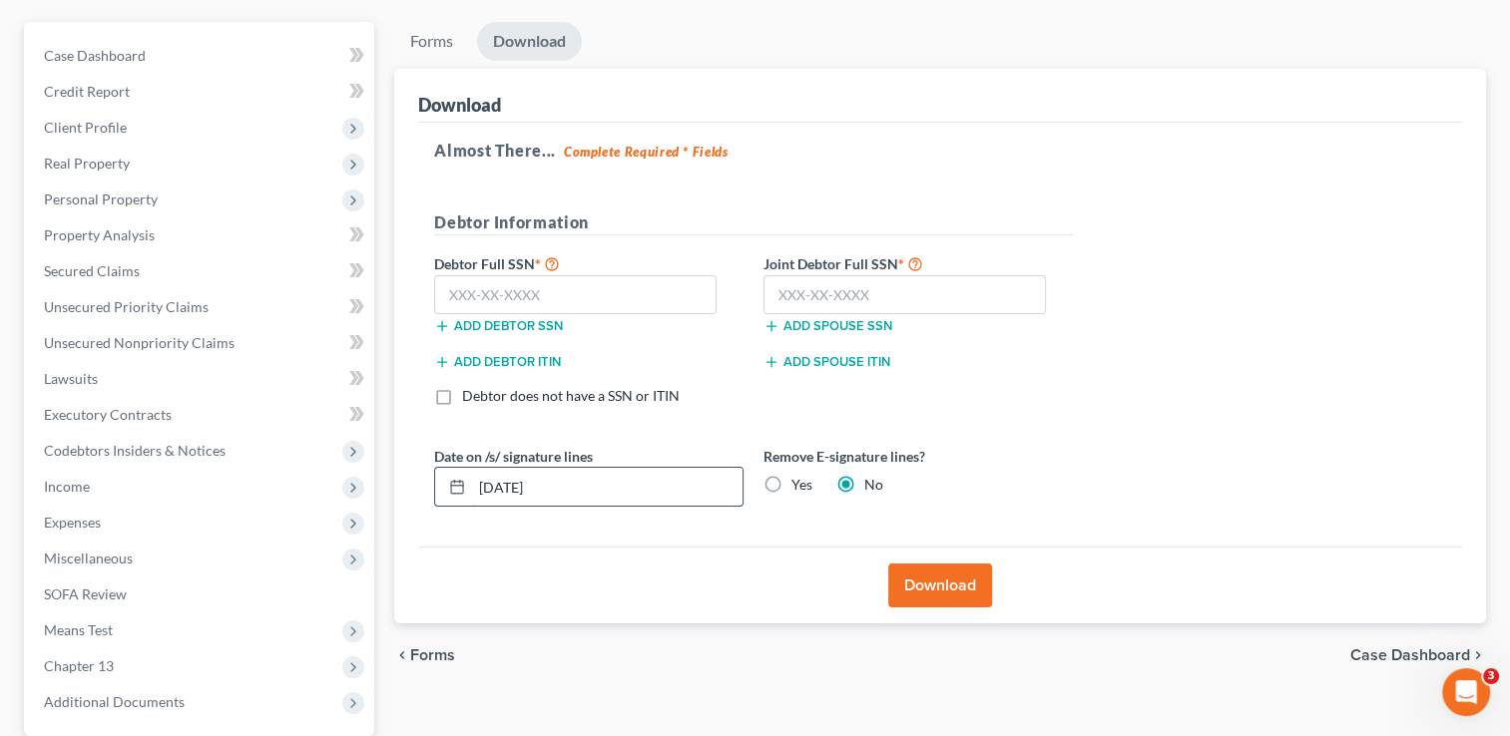
click at [562, 484] on input "[DATE]" at bounding box center [607, 487] width 270 height 38
type input "[DATE]"
click at [491, 292] on input "text" at bounding box center [575, 295] width 282 height 40
type input "634-38-4681"
click at [804, 290] on input "text" at bounding box center [904, 295] width 282 height 40
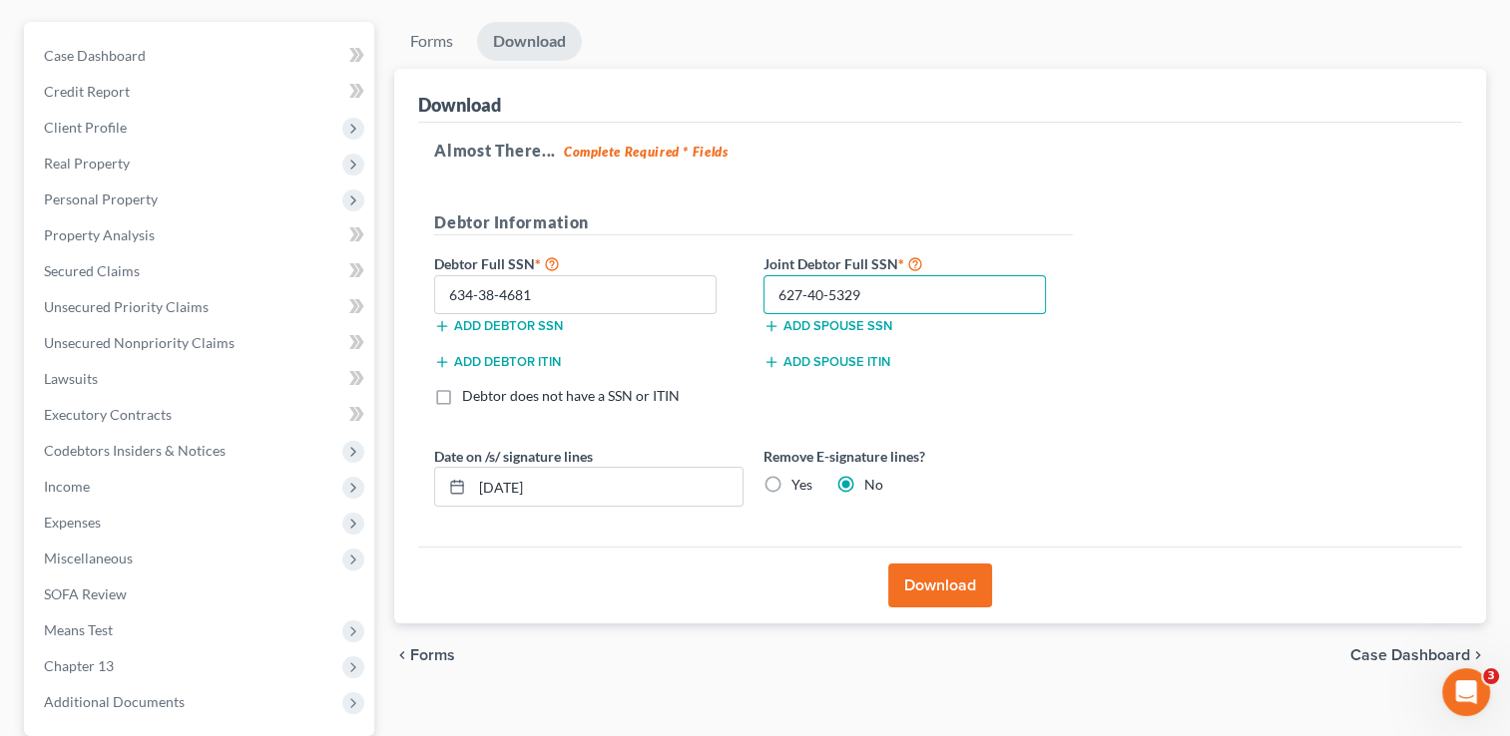
type input "627-40-5329"
click at [962, 582] on button "Download" at bounding box center [940, 586] width 104 height 44
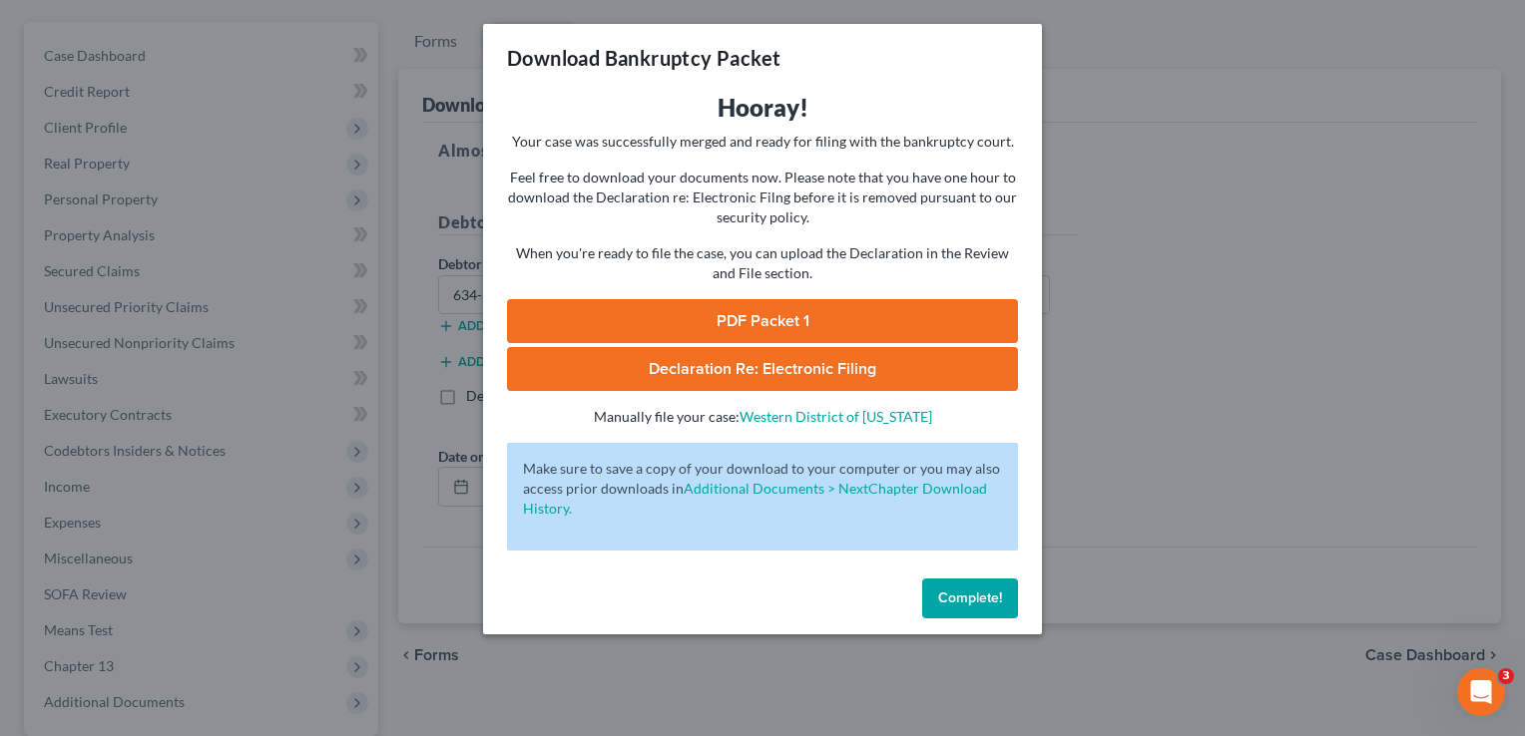
click at [782, 317] on link "PDF Packet 1" at bounding box center [762, 321] width 511 height 44
click at [978, 600] on span "Complete!" at bounding box center [970, 598] width 64 height 17
